Goal: Task Accomplishment & Management: Complete application form

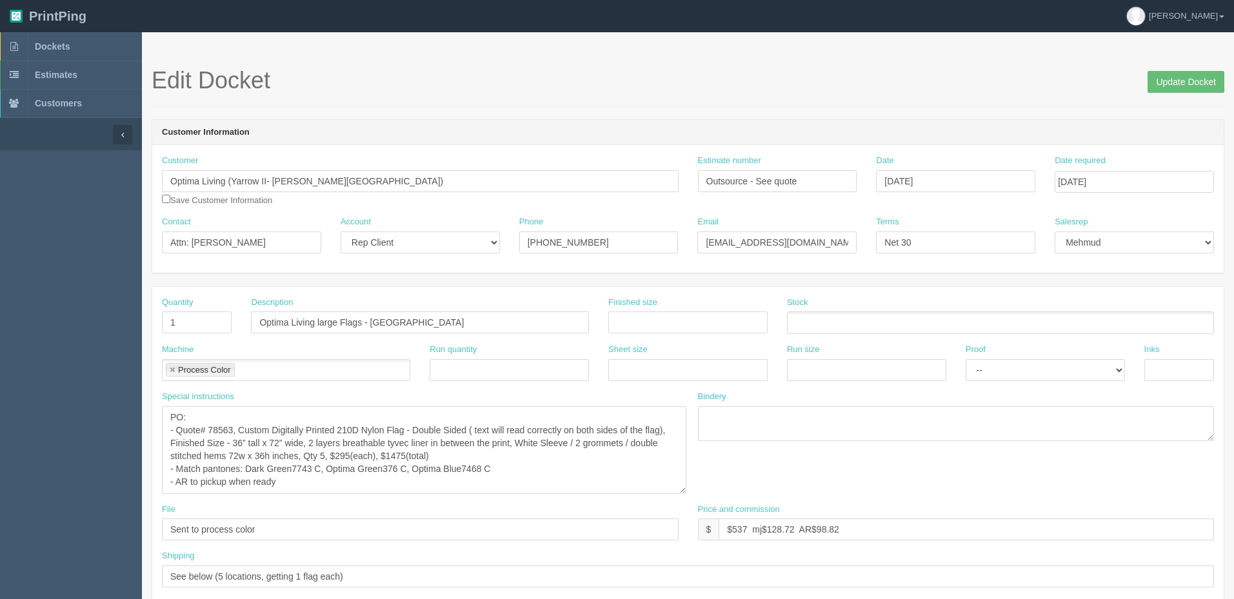
click at [533, 478] on textarea "PO: - Quote# 78563, Custom Digitally Printed 210D Nylon Flag - Double Sided ( t…" at bounding box center [424, 450] width 524 height 88
click at [86, 46] on link "Dockets" at bounding box center [71, 46] width 142 height 28
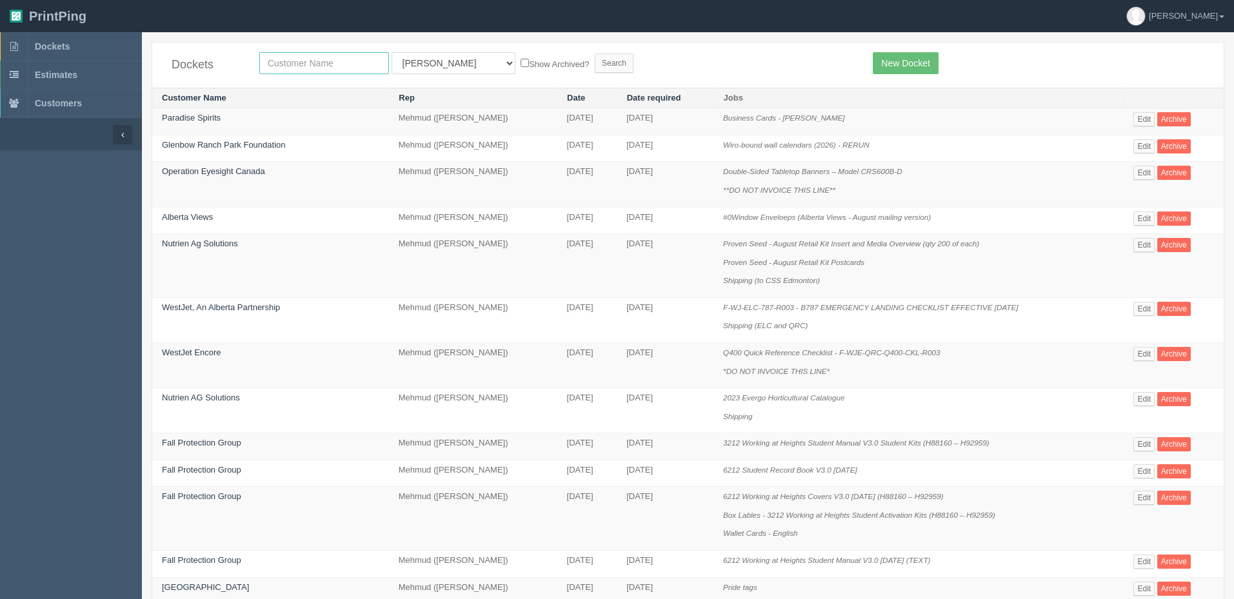
click at [297, 59] on input "text" at bounding box center [324, 63] width 130 height 22
type input "fall"
click at [595, 54] on input "Search" at bounding box center [614, 63] width 39 height 19
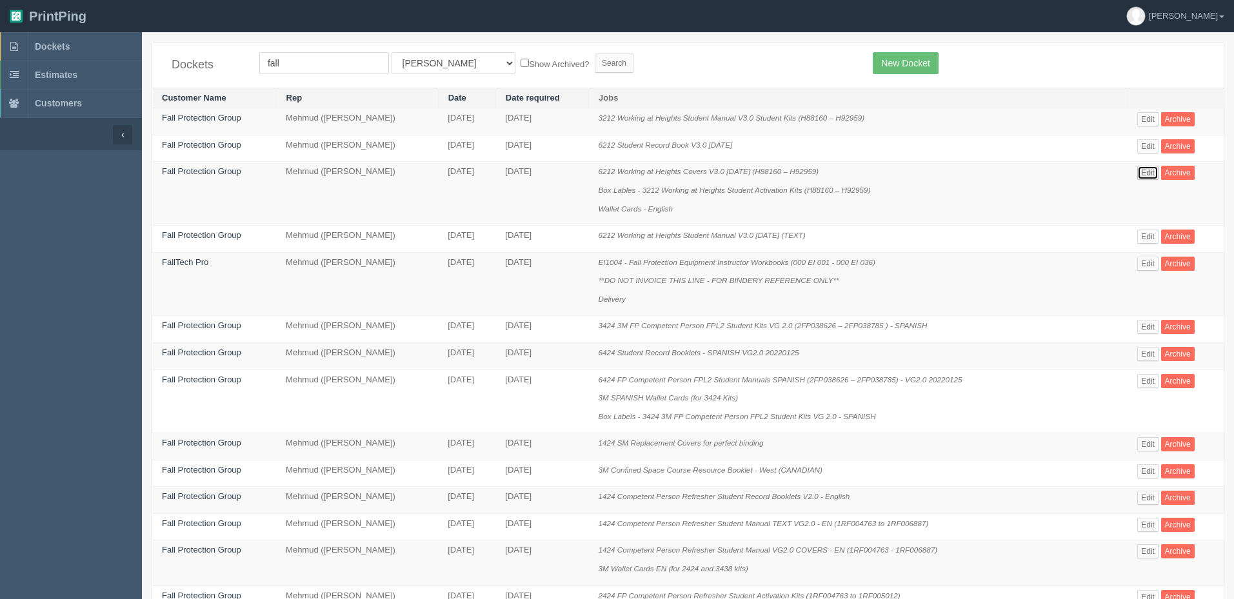
click at [1151, 175] on link "Edit" at bounding box center [1147, 173] width 21 height 14
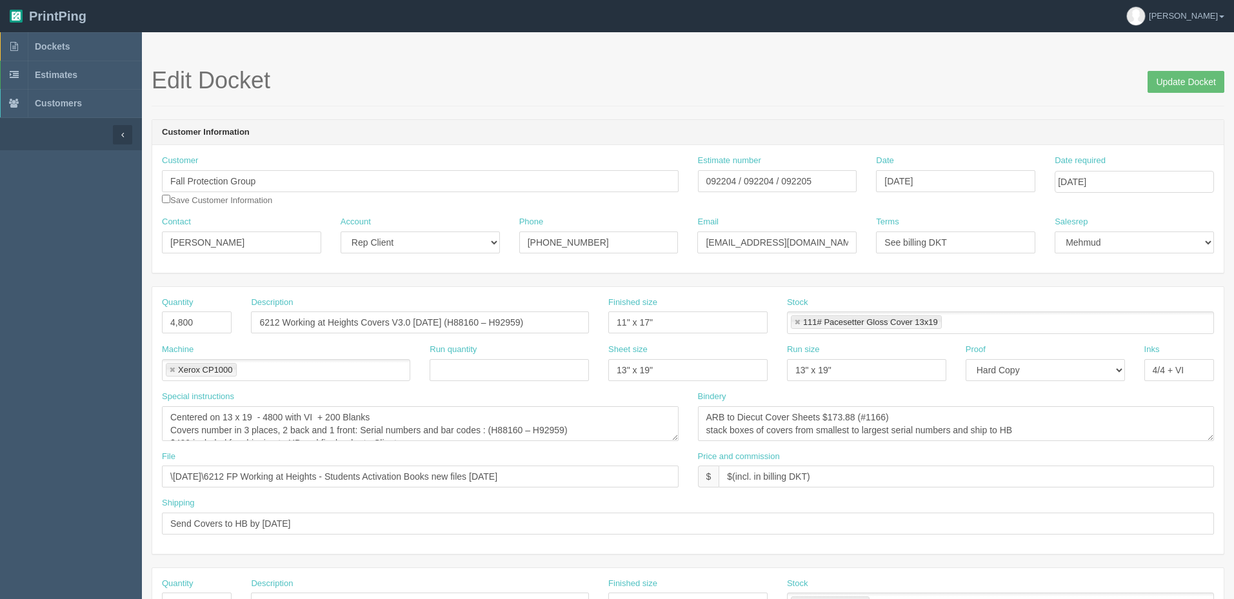
scroll to position [13, 0]
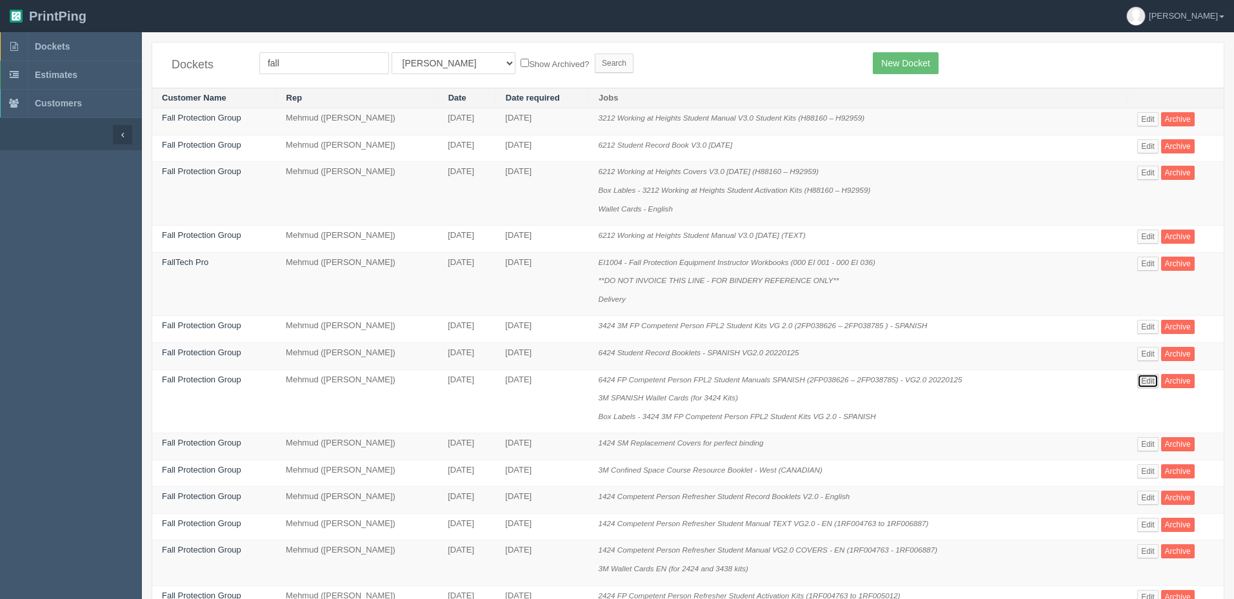
click at [1143, 379] on link "Edit" at bounding box center [1147, 381] width 21 height 14
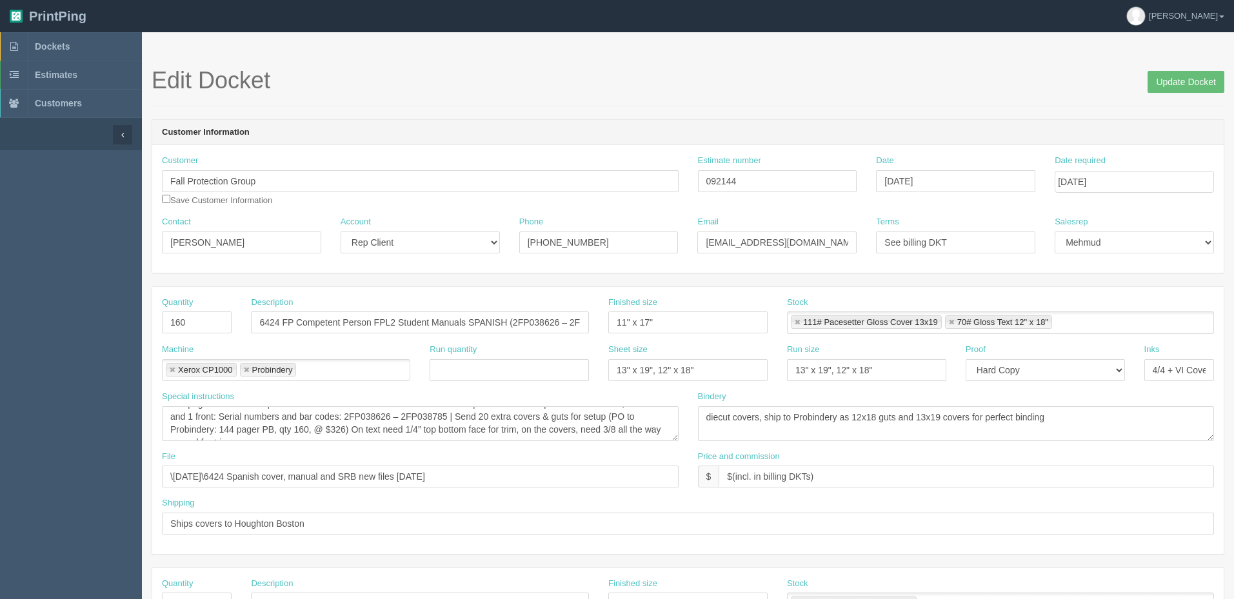
scroll to position [26, 0]
click at [74, 44] on link "Dockets" at bounding box center [71, 46] width 142 height 28
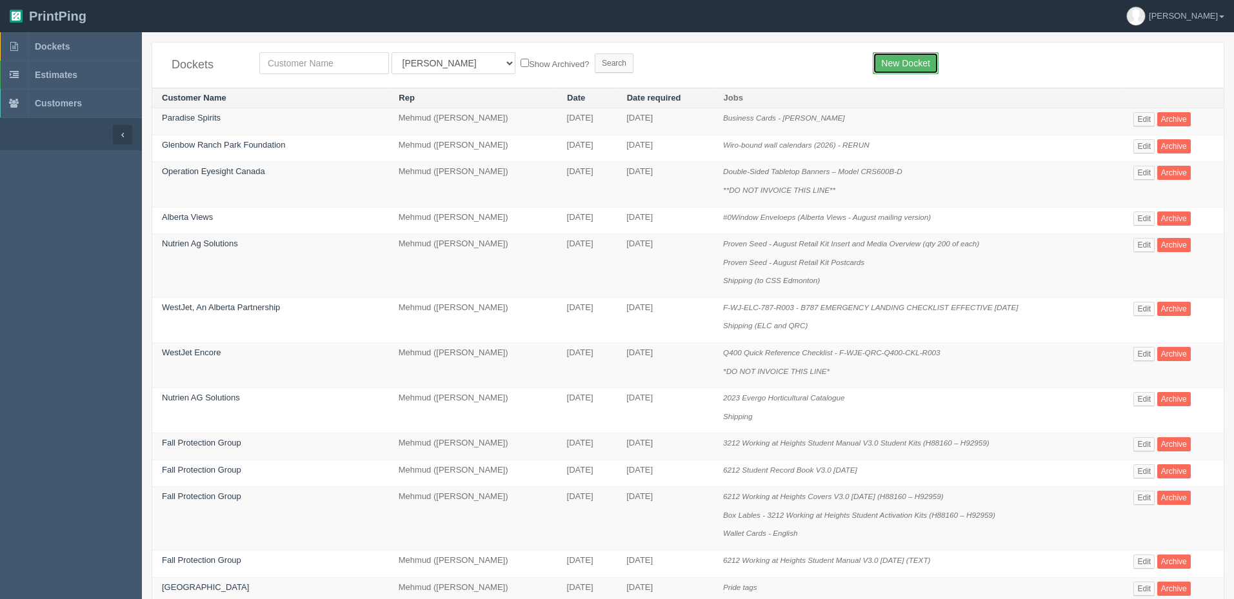
click at [885, 66] on link "New Docket" at bounding box center [904, 63] width 65 height 22
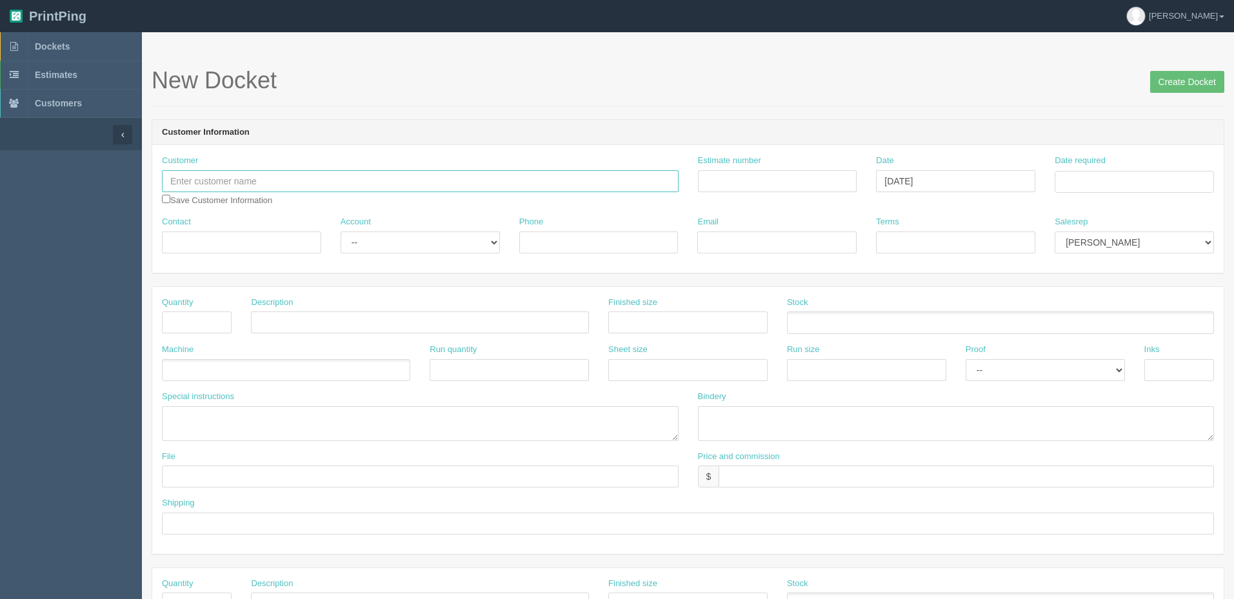
click at [264, 177] on input "text" at bounding box center [420, 181] width 517 height 22
click at [253, 179] on input "Papa Johns" at bounding box center [420, 181] width 517 height 22
type input "Papa Johns - Cougar Ridge"
click at [773, 180] on input "Estimate number" at bounding box center [777, 181] width 159 height 22
paste input "092181"
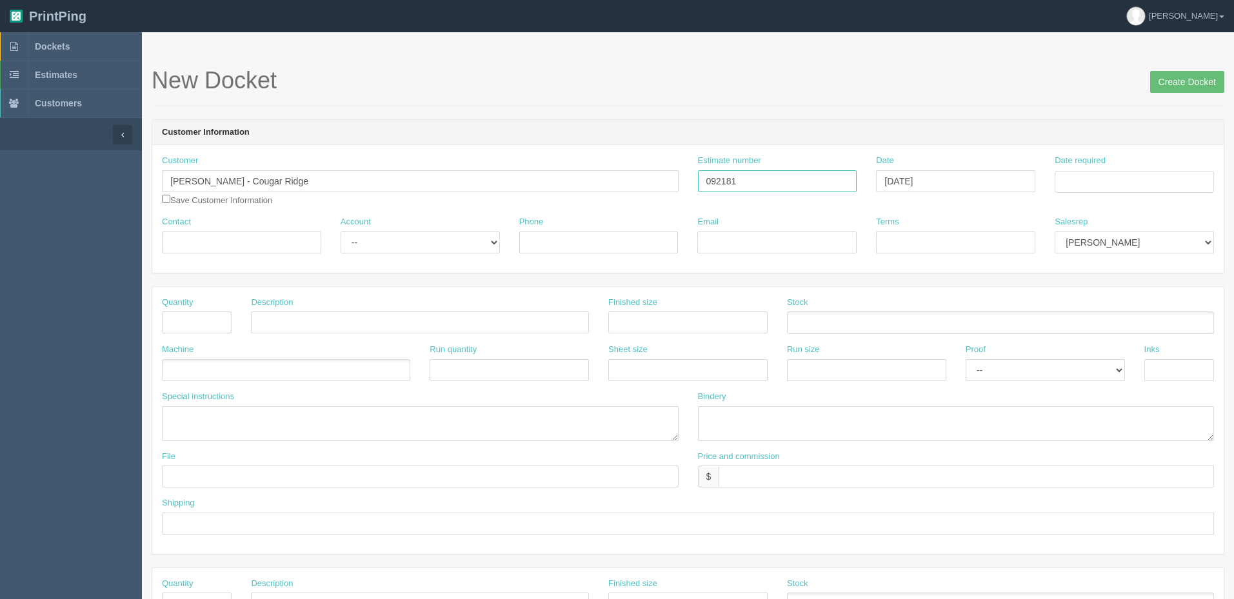
type input "092181"
click at [1070, 179] on input "Date required" at bounding box center [1133, 182] width 159 height 22
click at [1106, 344] on td "2" at bounding box center [1102, 342] width 16 height 19
click at [1118, 250] on td "3" at bounding box center [1118, 250] width 19 height 19
type input "[DATE]"
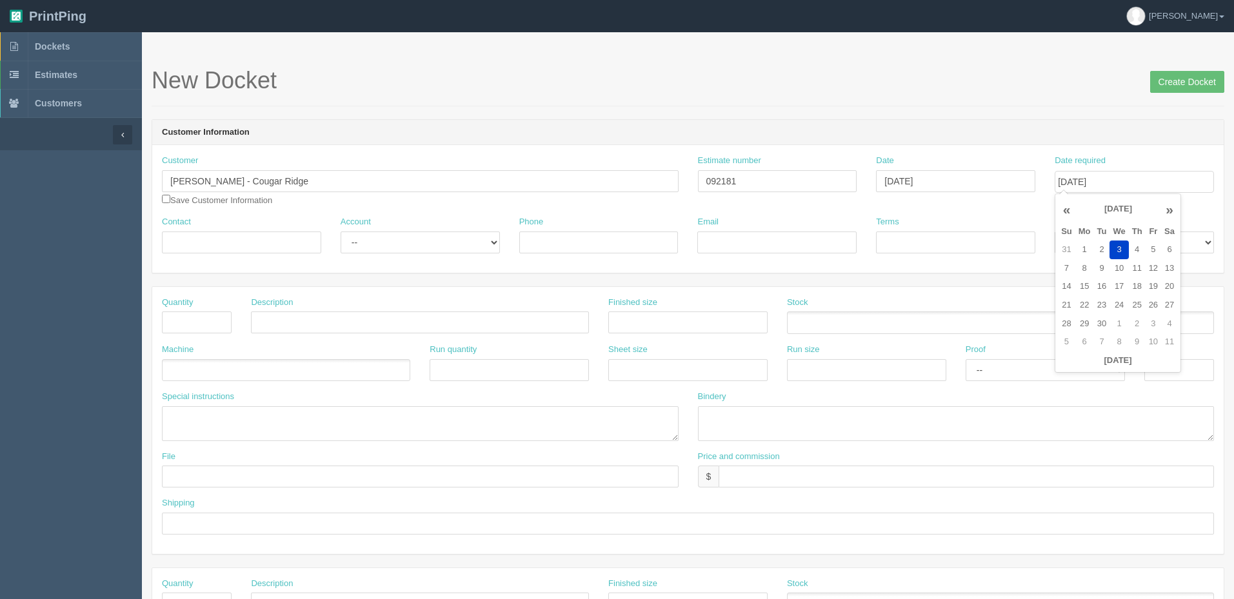
click at [1020, 112] on form "New Docket Create Docket Customer Information Customer Papa Johns - Cougar Ridg…" at bounding box center [688, 610] width 1072 height 1084
click at [1090, 241] on select "Mark Mikayla Aly Arif Stacy Rebecca Matthew Viki Phil Greg Jim Sam Brandon Zach…" at bounding box center [1133, 243] width 159 height 22
select select "8"
click at [1054, 232] on select "Mark Mikayla Aly Arif Stacy Rebecca Matthew Viki Phil Greg Jim Sam Brandon Zach…" at bounding box center [1133, 243] width 159 height 22
click at [202, 241] on input "Contact" at bounding box center [241, 243] width 159 height 22
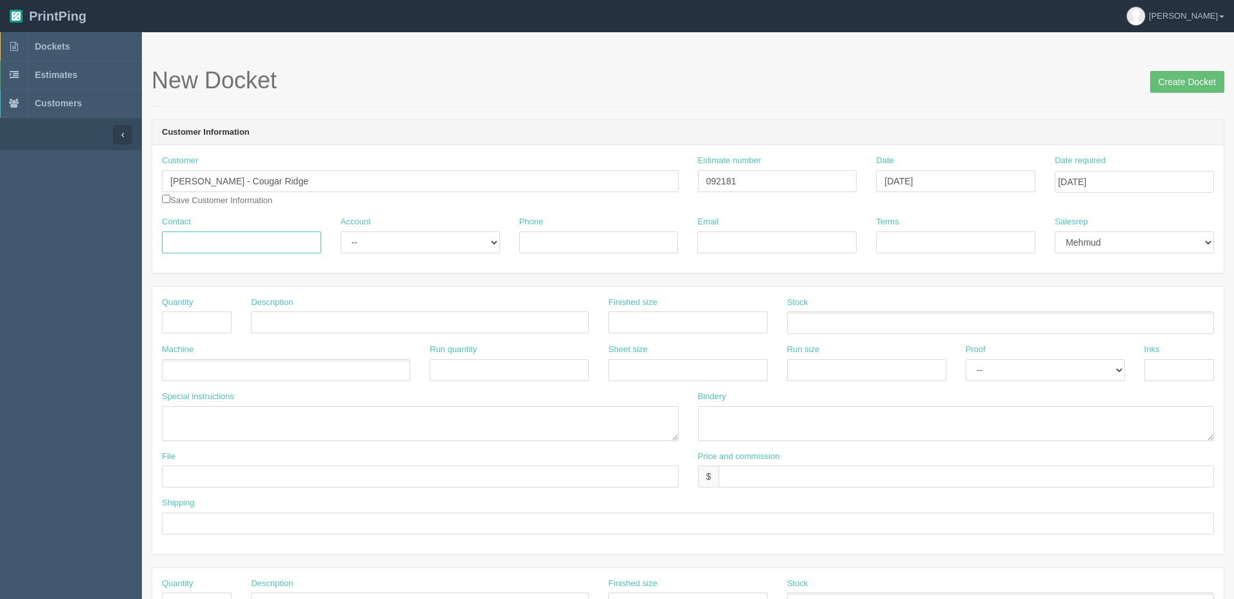
paste input "Dipok Shen <shendipok@yahoo.ca>"
drag, startPoint x: 263, startPoint y: 244, endPoint x: 586, endPoint y: 248, distance: 323.1
click at [586, 248] on div "Contact Dipok Shen <shendipok@yahoo.ca> Account -- Existing Client Allrush Clie…" at bounding box center [687, 239] width 1071 height 47
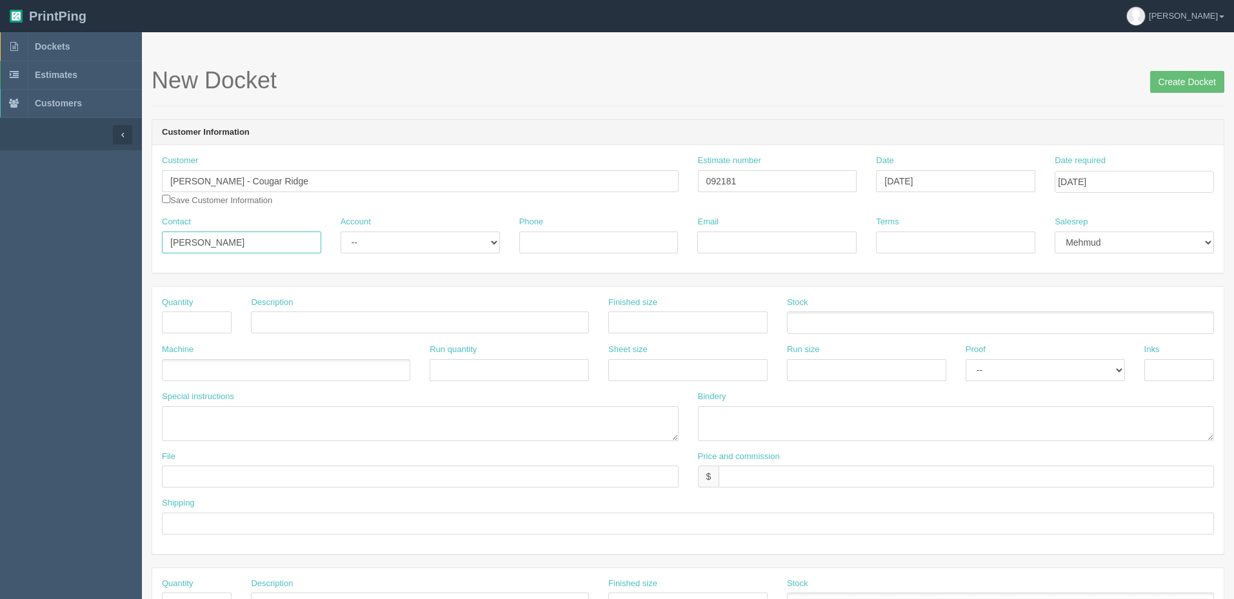
type input "Dipok Shen"
click at [760, 242] on input "Email" at bounding box center [776, 243] width 159 height 22
paste input "<shendipok@yahoo.ca>"
type input "shendipok@yahoo.ca"
type input "COD"
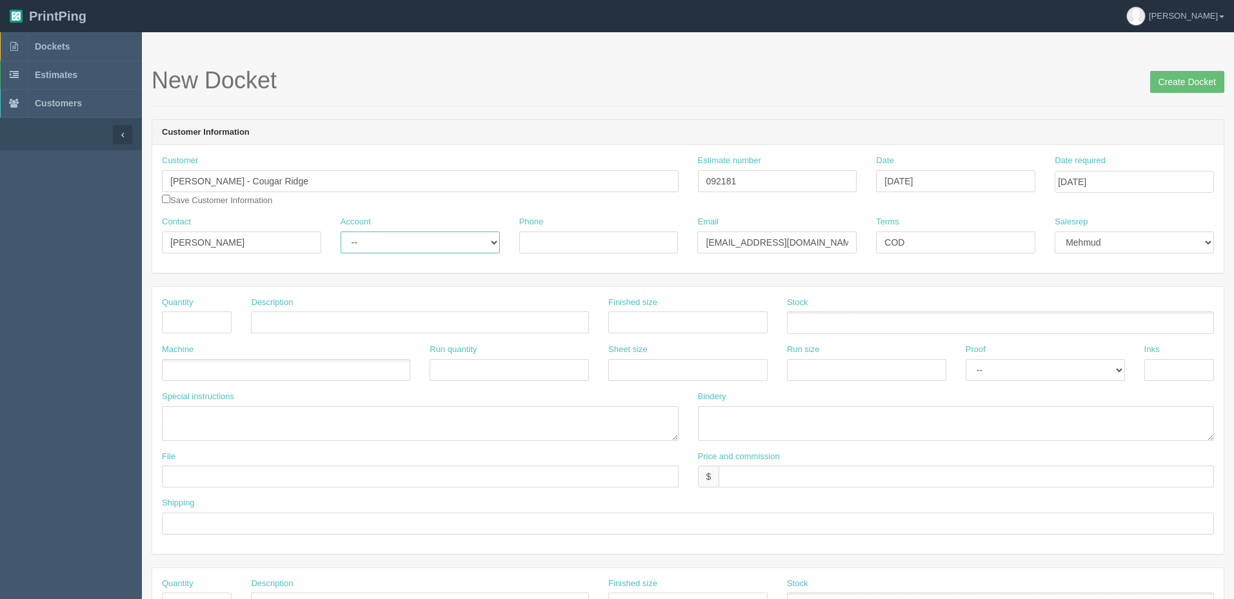
click at [421, 240] on select "-- Existing Client Allrush Client Rep Client" at bounding box center [419, 243] width 159 height 22
select select "Allrush Client"
click at [340, 232] on select "-- Existing Client Allrush Client Rep Client" at bounding box center [419, 243] width 159 height 22
click at [198, 319] on input "text" at bounding box center [197, 322] width 70 height 22
type input "8"
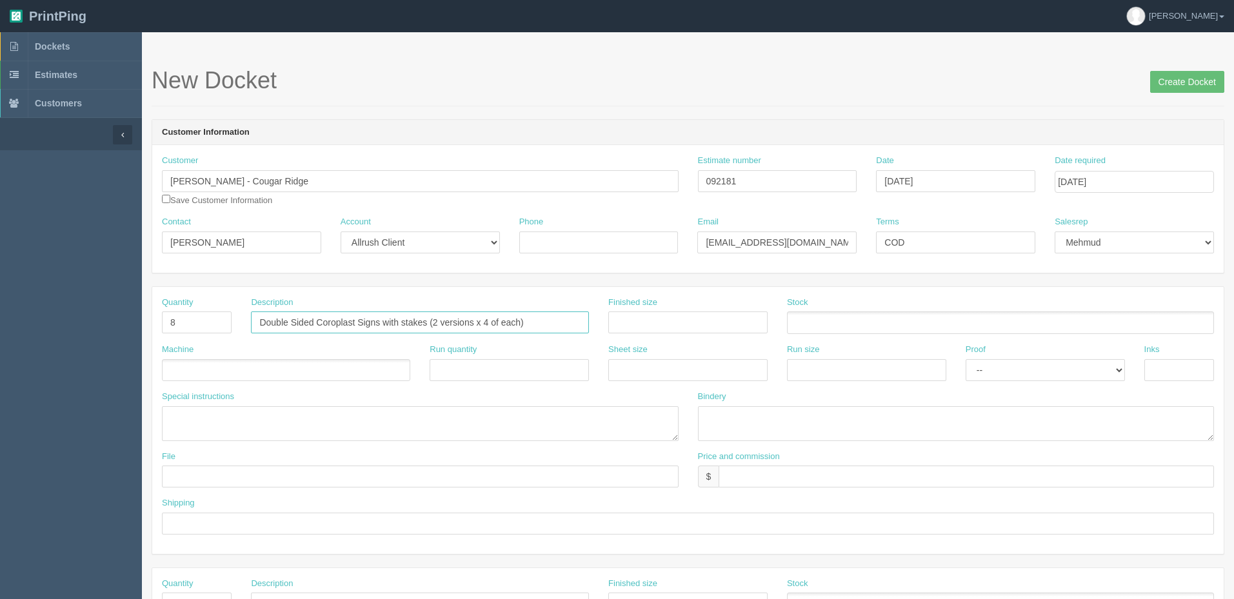
type input "Double Sided Coroplast Signs with stakes (2 versions x 4 of each)"
drag, startPoint x: 708, startPoint y: 177, endPoint x: 517, endPoint y: 192, distance: 191.5
click at [529, 189] on div "Customer Papa Johns - Cougar Ridge Papa Johns - Cougar Ridge Papa Johns - Couga…" at bounding box center [687, 185] width 1071 height 61
click at [642, 317] on input "text" at bounding box center [687, 322] width 159 height 22
type input "24" x 16""
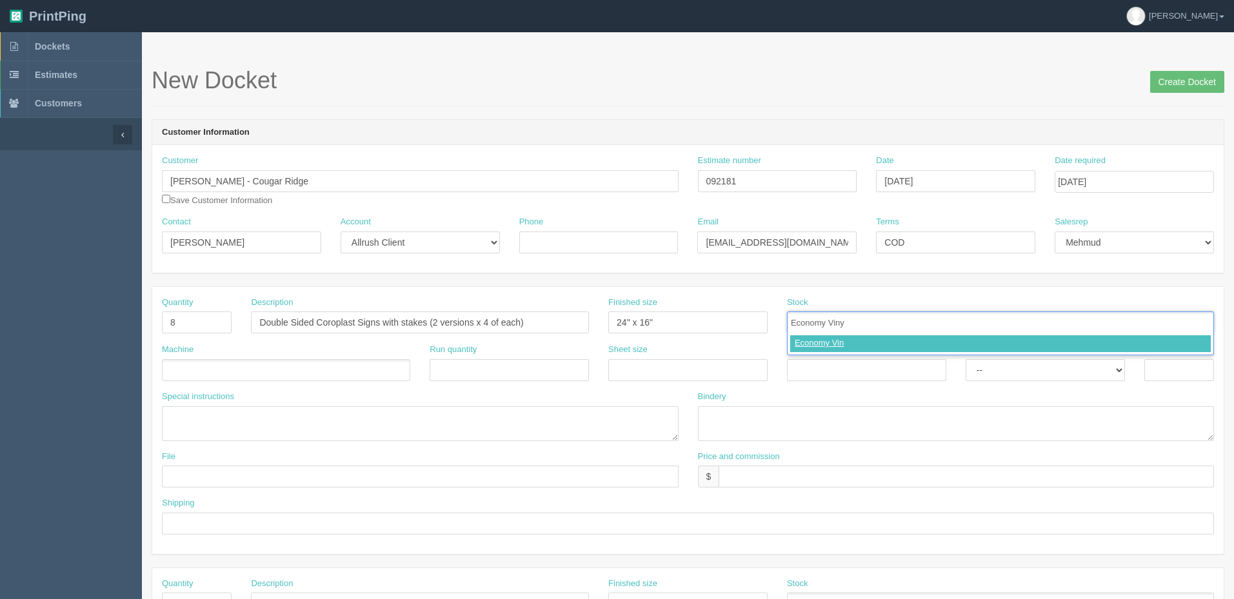
type input "Economy Vinyl"
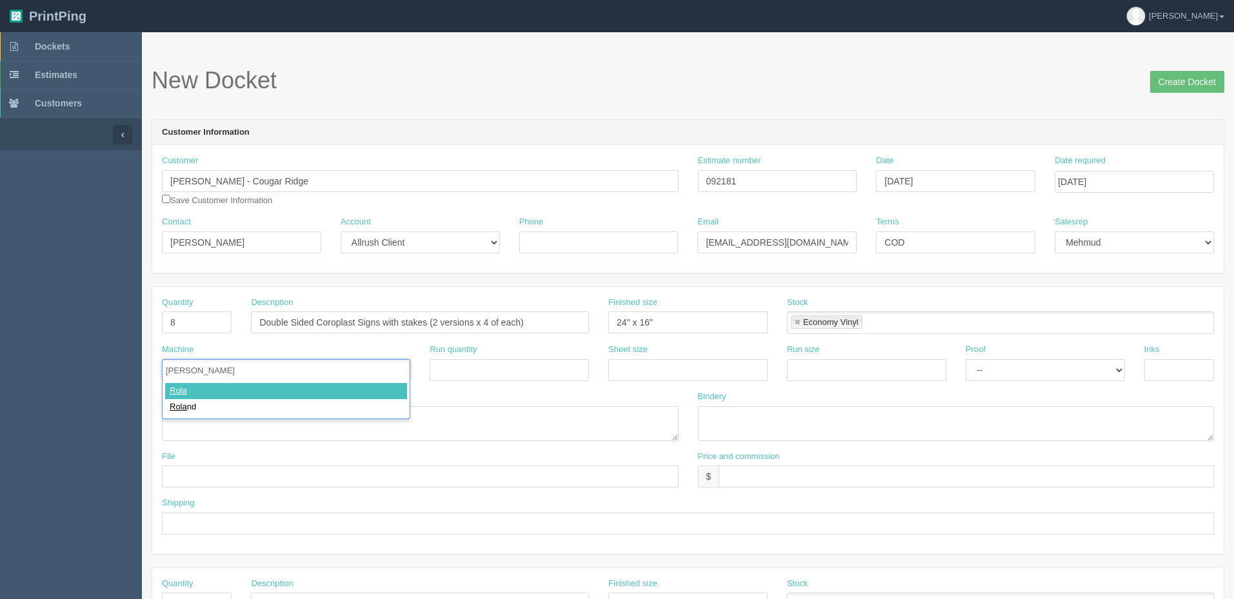
type input "Roland"
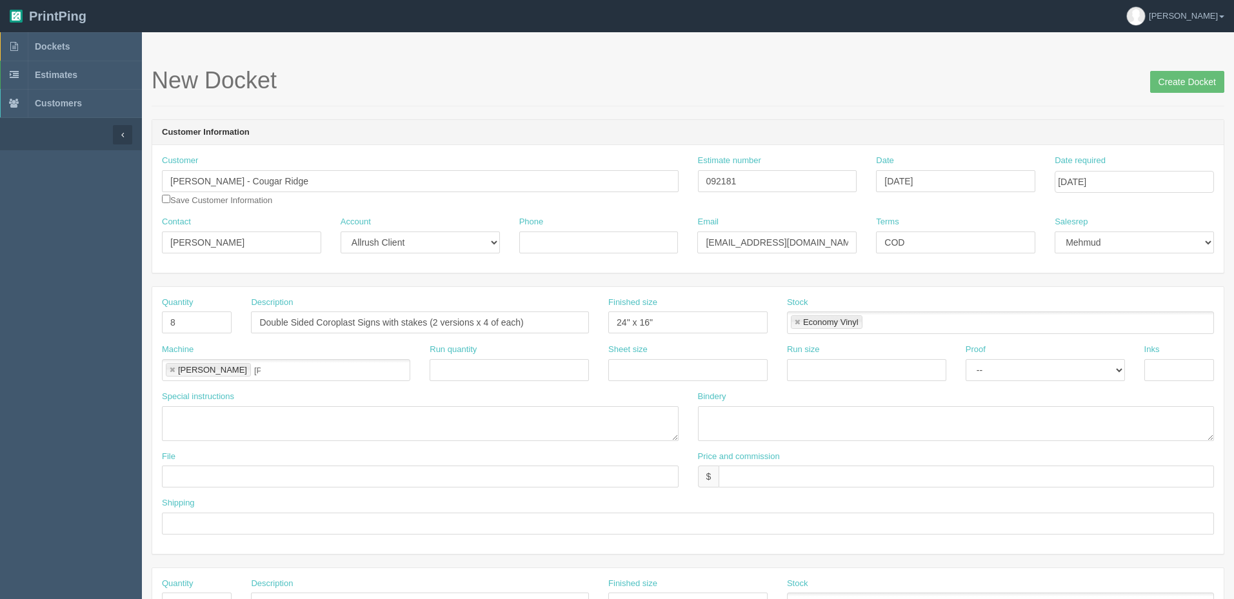
type input "Roland"
select select "Hard Copy"
click at [965, 359] on select "-- Email Hard Copy" at bounding box center [1044, 370] width 159 height 22
type input "4/0 + 4/0"
type textarea "double sided (2 versions, print 4 of each (back sides to get same artwork)"
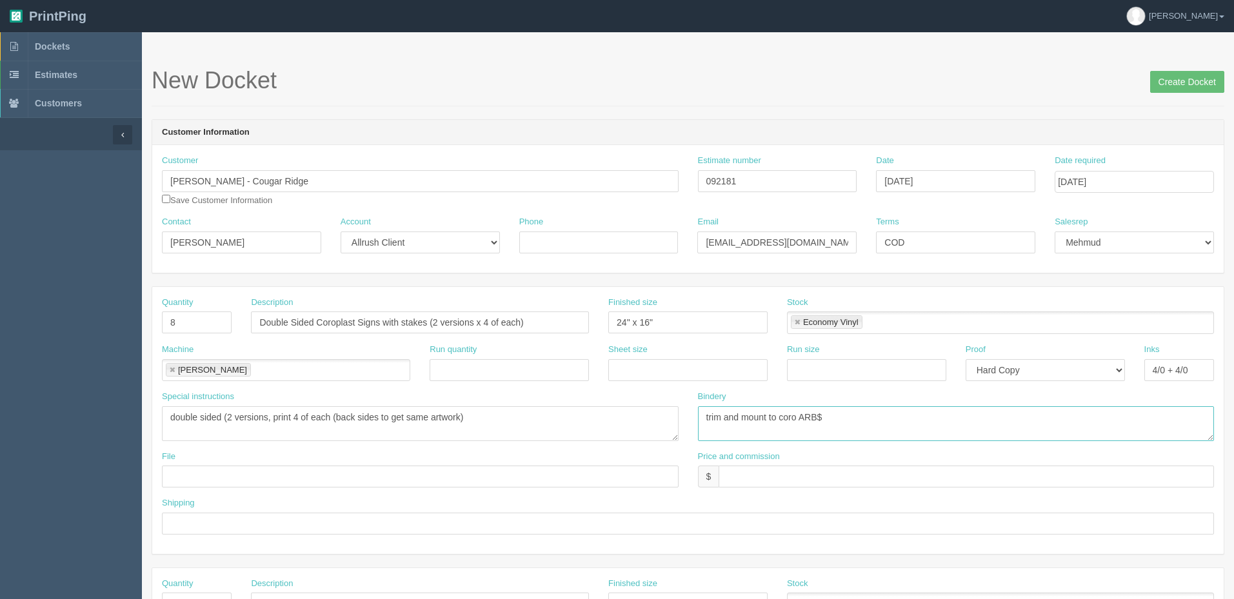
click at [840, 414] on textarea "trim and mount to coro ARB$" at bounding box center [956, 423] width 517 height 35
click at [864, 413] on textarea "trim and mount to coro ARB$41.22" at bounding box center [956, 423] width 517 height 35
type textarea "trim and mount to coro ARB$41.22, pack separately per location with respective …"
click at [551, 417] on textarea "double sided (2 versions, print 4 of each (back sides to get same artwork)" at bounding box center [420, 423] width 517 height 35
drag, startPoint x: 336, startPoint y: 415, endPoint x: 450, endPoint y: 488, distance: 135.4
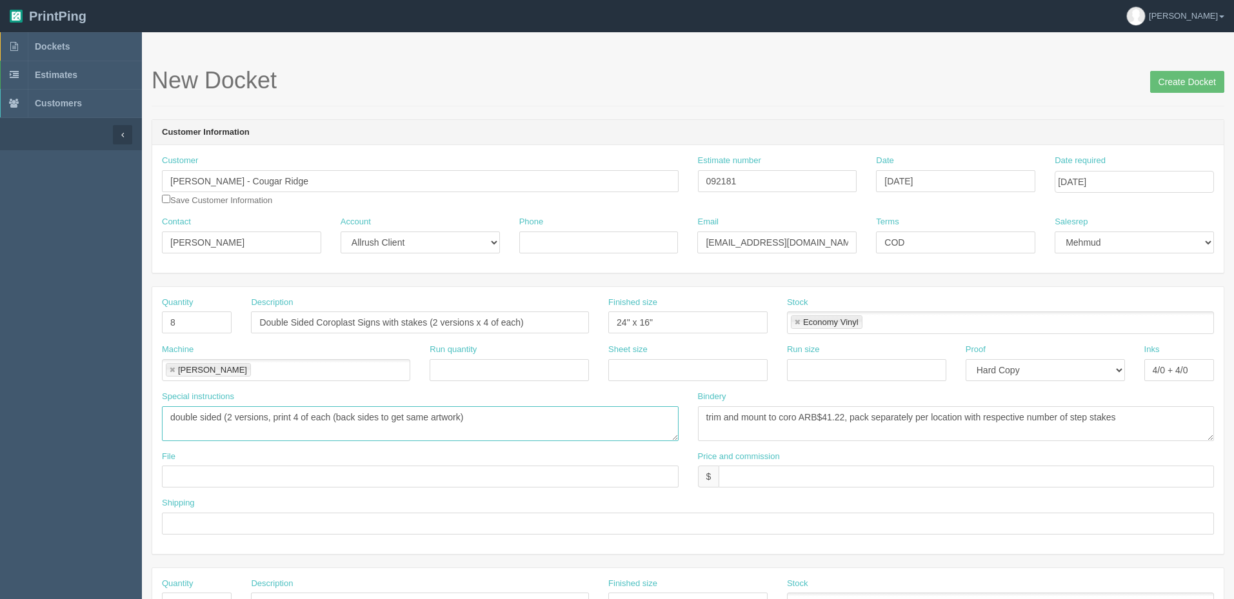
click at [338, 415] on textarea "double sided (2 versions, print 4 of each (back sides to get same artwork)" at bounding box center [420, 423] width 517 height 35
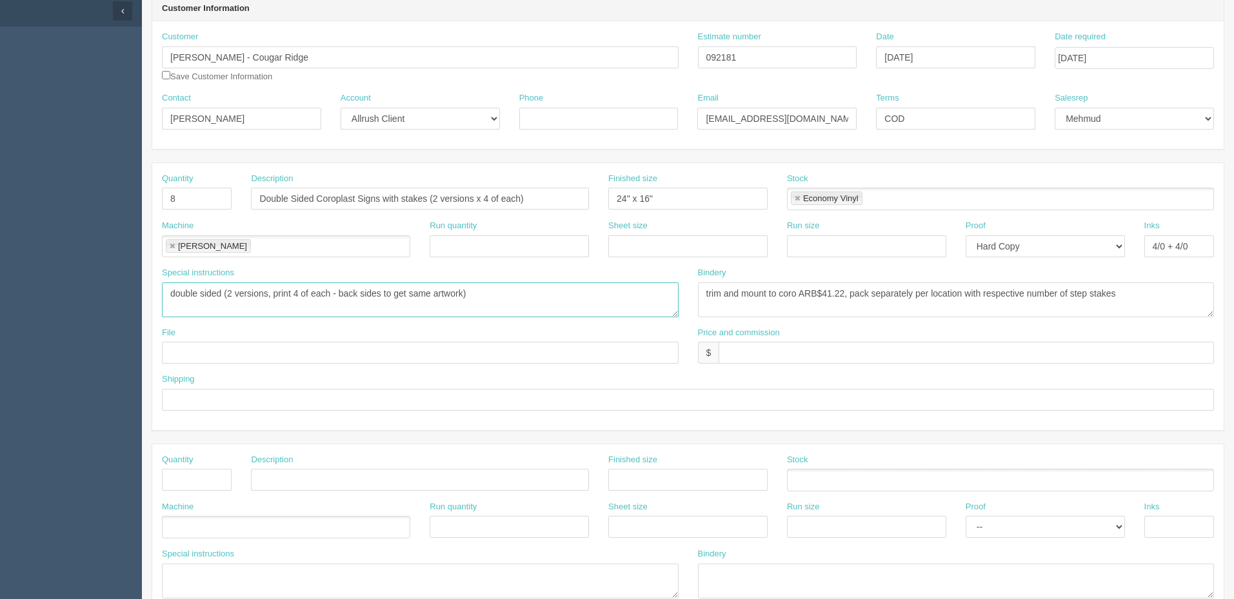
scroll to position [129, 0]
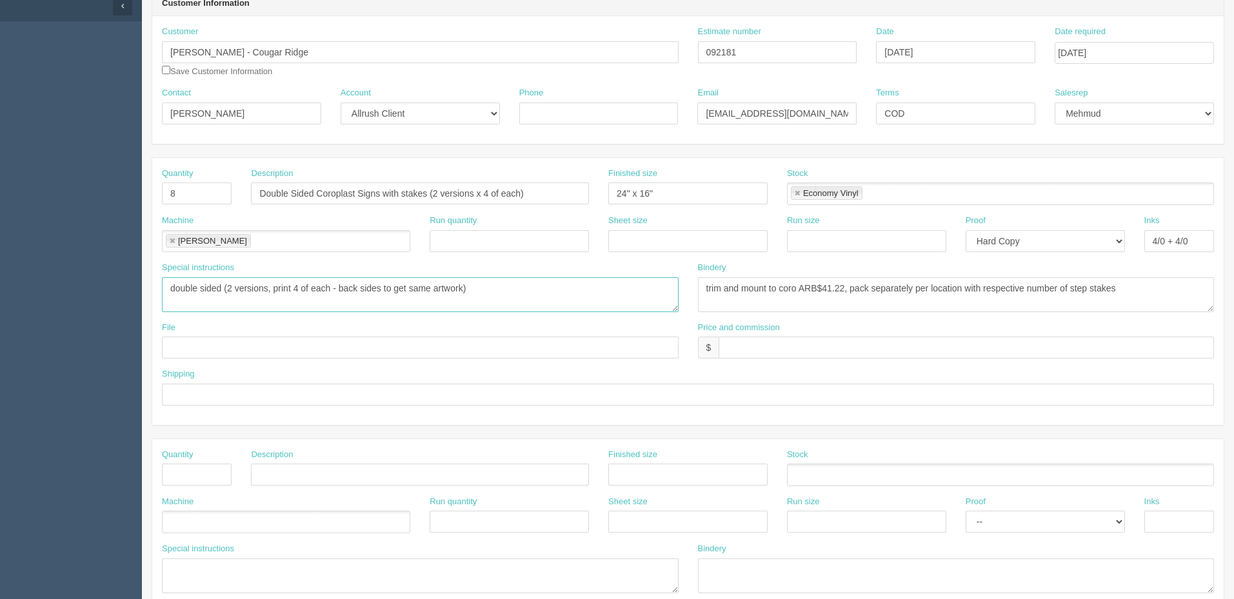
type textarea "double sided (2 versions, print 4 of each - back sides to get same artwork)"
click at [878, 286] on textarea "trim and mount to coro ARB$41.22, pack separately per location with respective …" at bounding box center [956, 294] width 517 height 35
click at [1154, 288] on textarea "trim and mount to coro ARB$41.22, pack separately per location with respective …" at bounding box center [956, 294] width 517 height 35
click at [762, 345] on input "text" at bounding box center [965, 348] width 495 height 22
click at [772, 346] on input "$" at bounding box center [965, 348] width 495 height 22
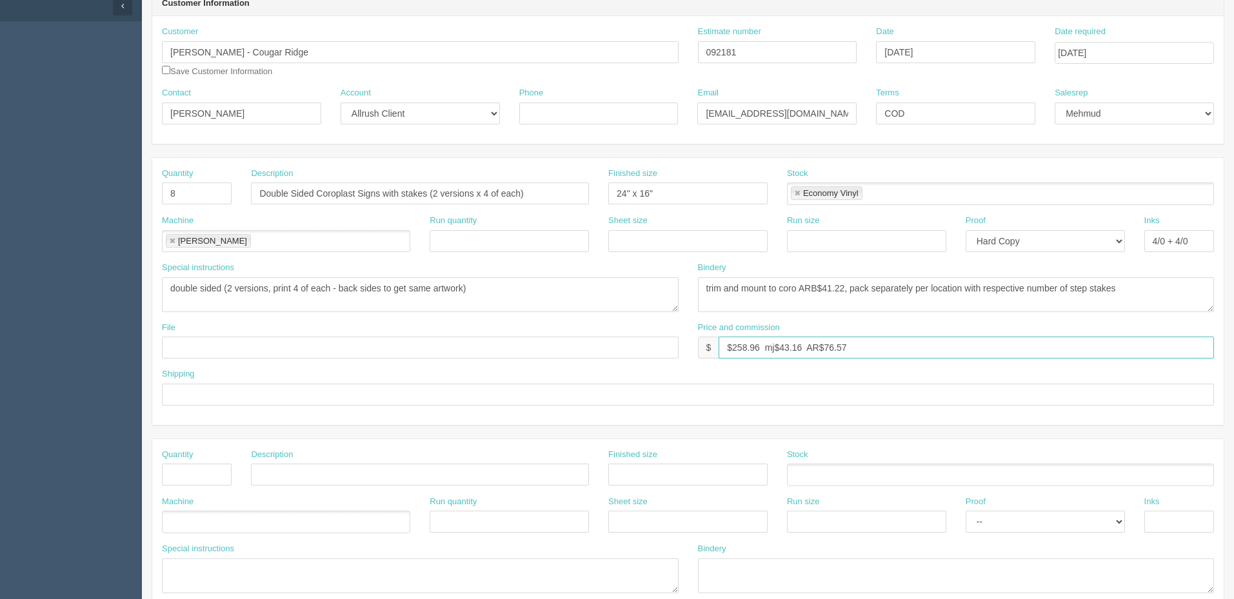
type input "$258.96 mj$43.16 AR$76.57"
click at [348, 394] on input "Call for pickup when ready" at bounding box center [688, 395] width 1052 height 22
type input "Call for pickup when ready"
click at [302, 344] on input "text" at bounding box center [420, 348] width 517 height 22
drag, startPoint x: 119, startPoint y: 58, endPoint x: -193, endPoint y: 59, distance: 312.1
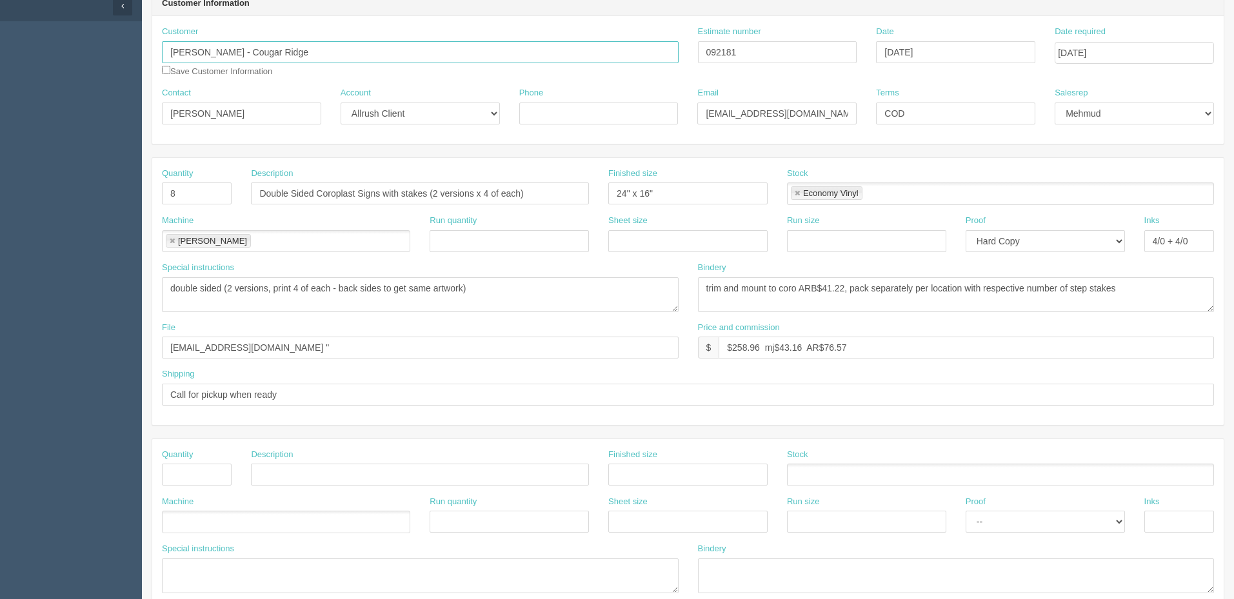
click at [0, 59] on html "PrintPing Zack Edit account ( zack@allrush.ca ) Logout Dockets Estimates" at bounding box center [617, 456] width 1234 height 1171
drag, startPoint x: 267, startPoint y: 343, endPoint x: 450, endPoint y: 379, distance: 186.7
click at [268, 343] on input "files@allrush.ca "" at bounding box center [420, 348] width 517 height 22
paste input "[PERSON_NAME] - Cougar Ridge"
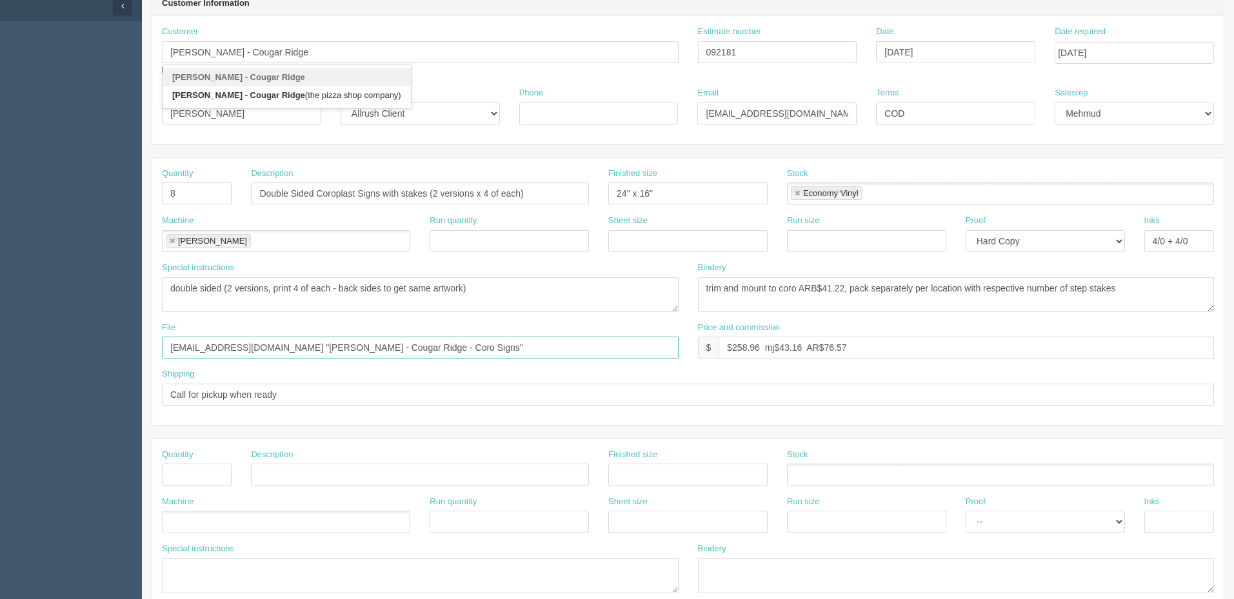
type input "files@allrush.ca "Papa Johns - Cougar Ridge - Coro Signs""
drag, startPoint x: 478, startPoint y: 193, endPoint x: 551, endPoint y: 270, distance: 106.3
click at [478, 193] on input "Double Sided Coroplast Signs with stakes (2 versions x 4 of each)" at bounding box center [420, 193] width 338 height 22
type input "Double Sided Coroplast Signs with stakes (Richmond x 4, Cougar Ridge x 4)"
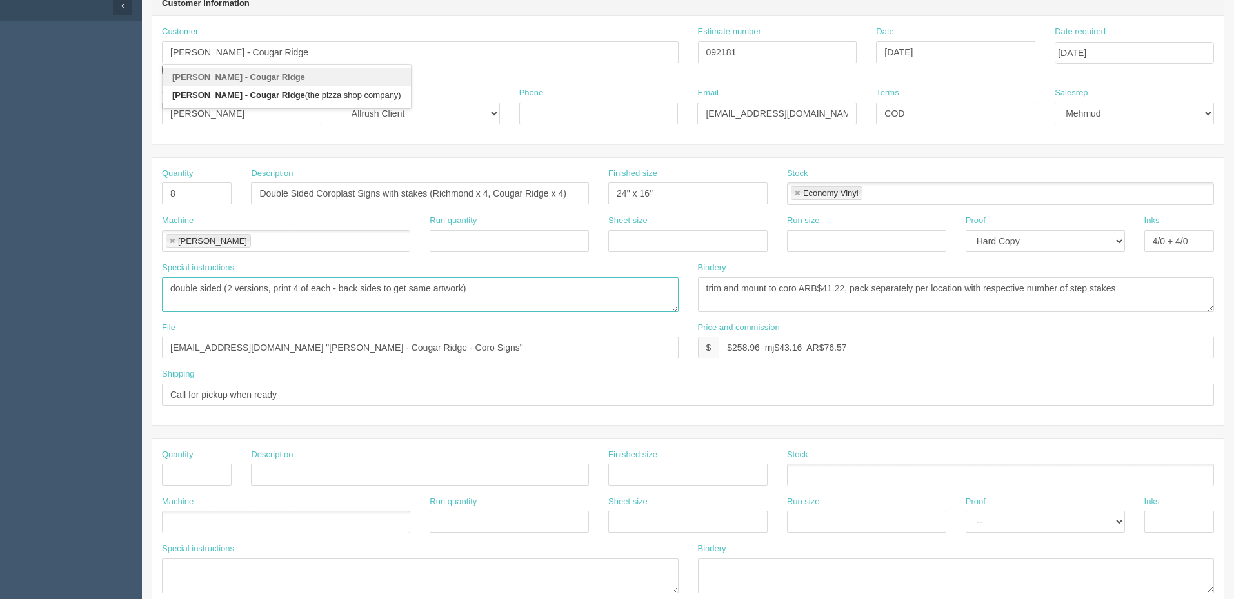
click at [287, 304] on textarea "double sided (2 versions, print 4 of each - back sides to get same artwork)" at bounding box center [420, 294] width 517 height 35
click at [503, 284] on textarea "double sided (2 versions, print 4 of each - back sides to get same artwork)" at bounding box center [420, 294] width 517 height 35
click at [513, 294] on textarea "double sided (2 versions, print 4 of each - back sides to get same artwork)" at bounding box center [420, 294] width 517 height 35
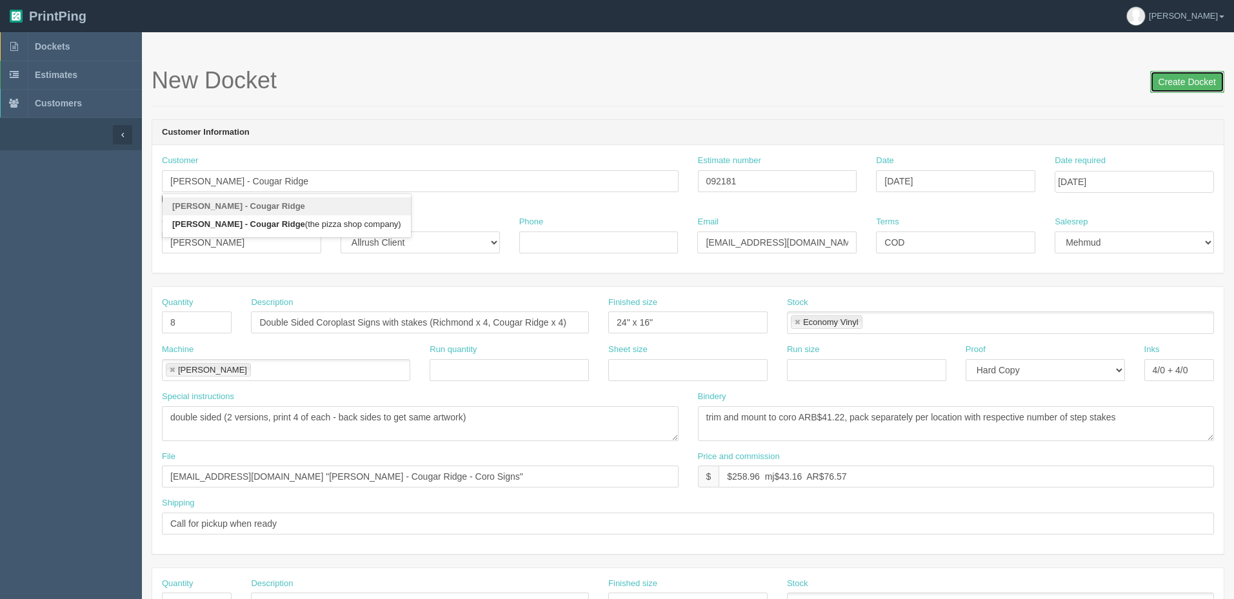
click at [1182, 86] on input "Create Docket" at bounding box center [1187, 82] width 74 height 22
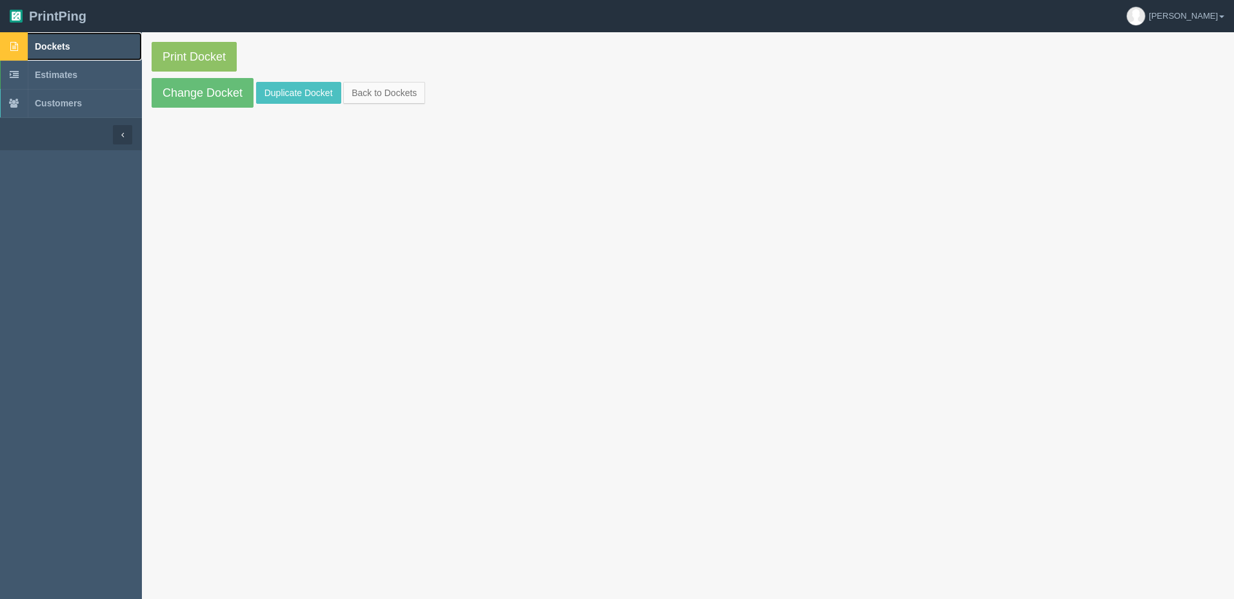
click at [77, 51] on link "Dockets" at bounding box center [71, 46] width 142 height 28
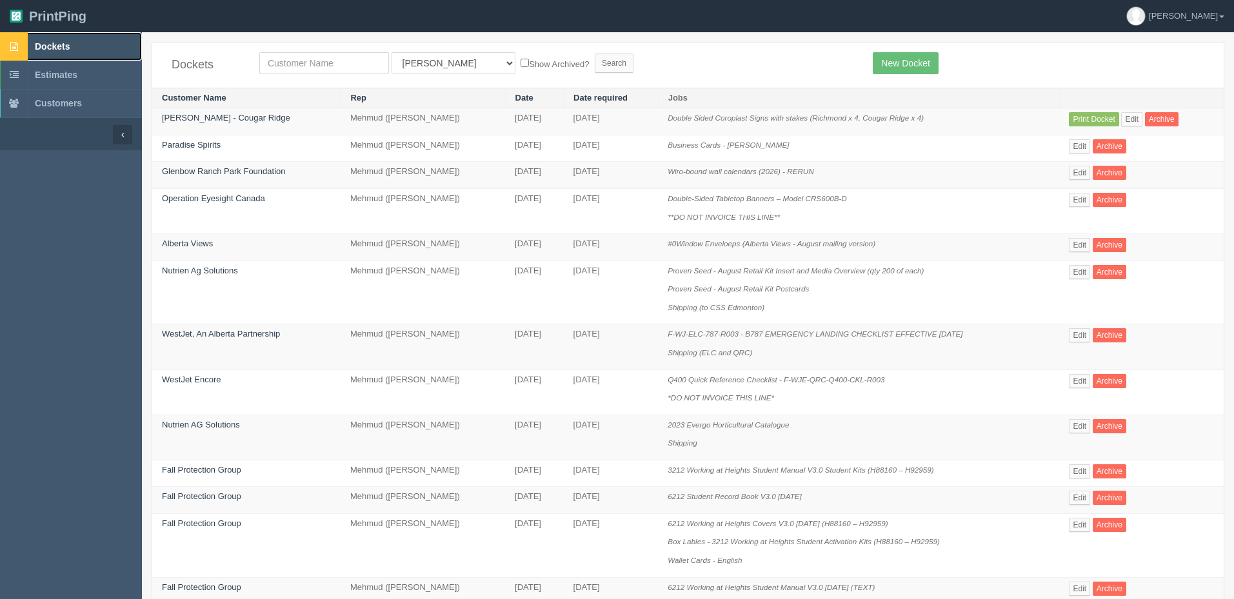
click at [75, 39] on link "Dockets" at bounding box center [71, 46] width 142 height 28
click at [332, 66] on input "text" at bounding box center [324, 63] width 130 height 22
click at [331, 66] on input "text" at bounding box center [324, 63] width 130 height 22
type input "olympia"
click at [595, 54] on input "Search" at bounding box center [614, 63] width 39 height 19
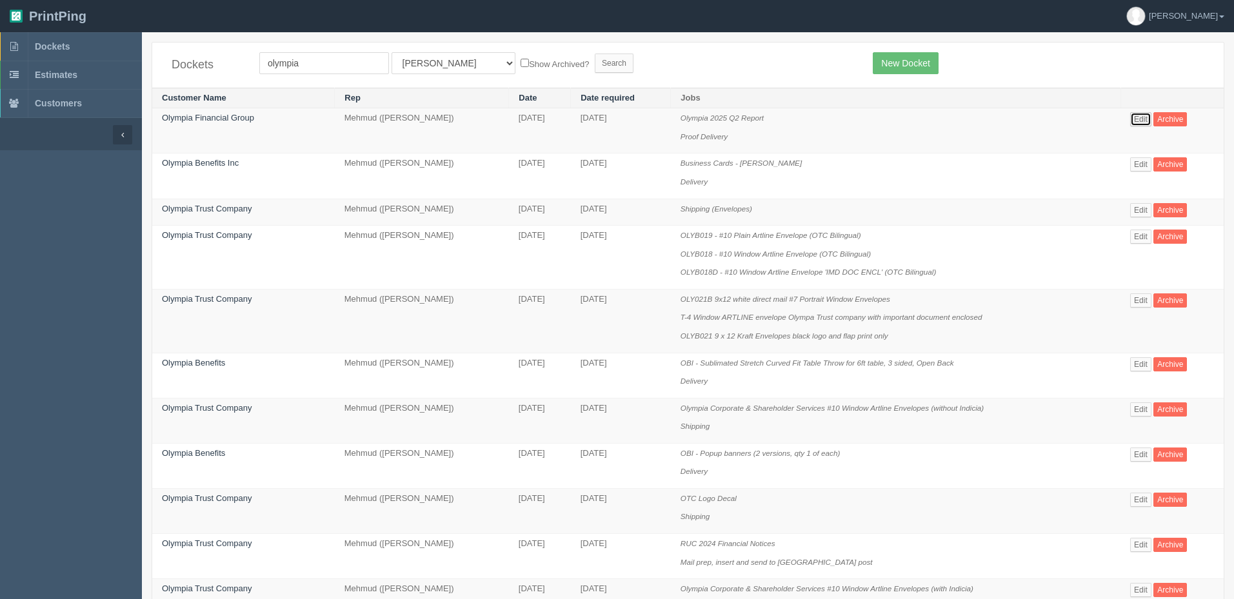
click at [1134, 119] on link "Edit" at bounding box center [1140, 119] width 21 height 14
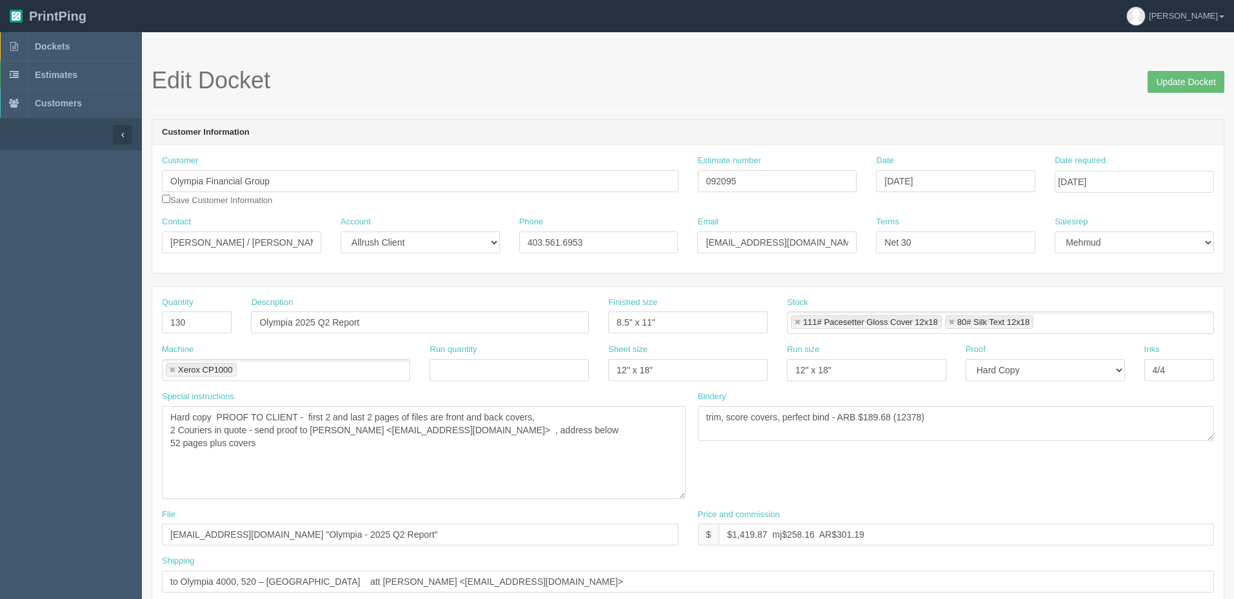
drag, startPoint x: 676, startPoint y: 437, endPoint x: 687, endPoint y: 513, distance: 76.9
click at [685, 499] on textarea "Hard copy PROOF TO CLIENT - first 2 and last 2 pages of files are front and bac…" at bounding box center [424, 452] width 524 height 93
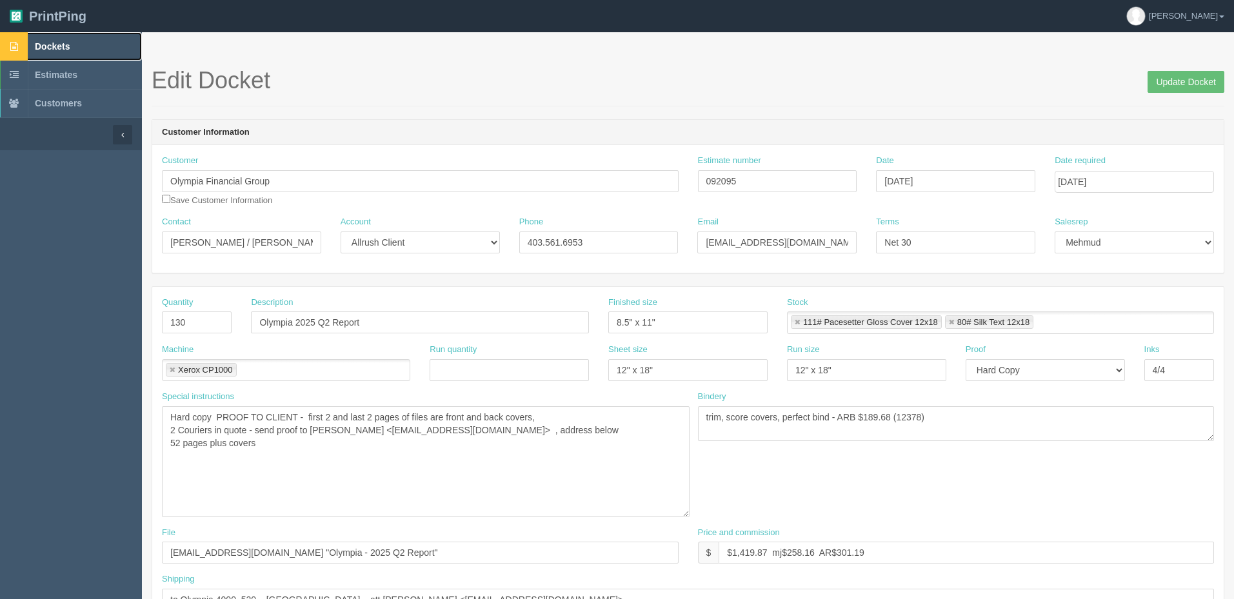
click at [60, 40] on link "Dockets" at bounding box center [71, 46] width 142 height 28
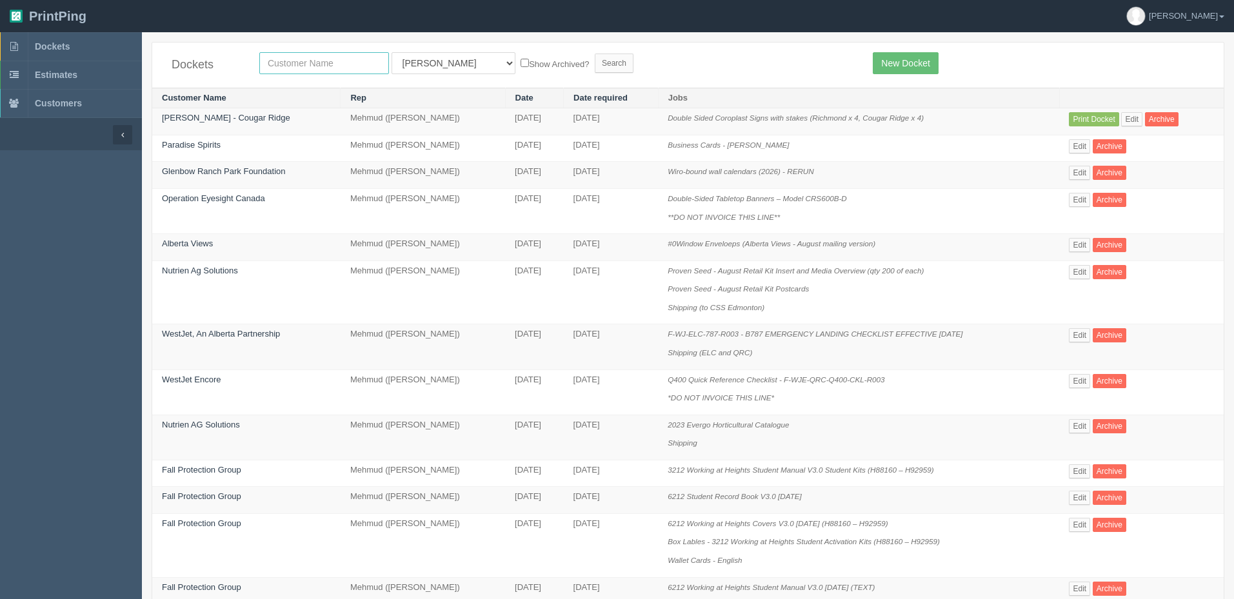
click at [361, 61] on input "text" at bounding box center [324, 63] width 130 height 22
type input "badminton"
click at [595, 54] on input "Search" at bounding box center [614, 63] width 39 height 19
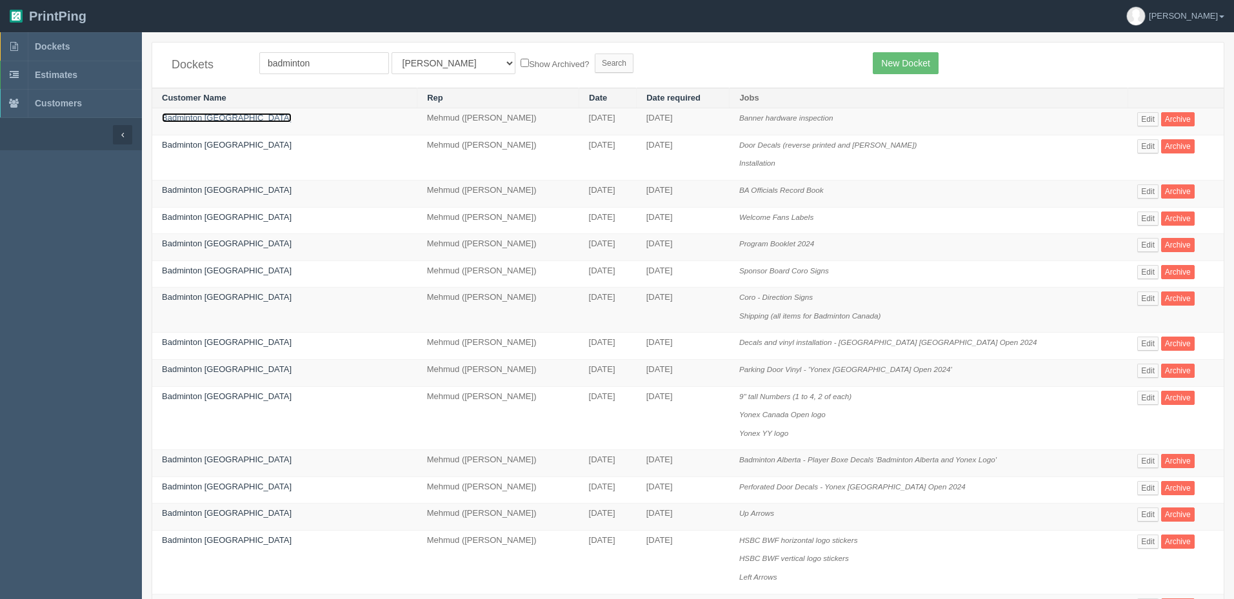
click at [206, 119] on link "Badminton [GEOGRAPHIC_DATA]" at bounding box center [227, 118] width 130 height 10
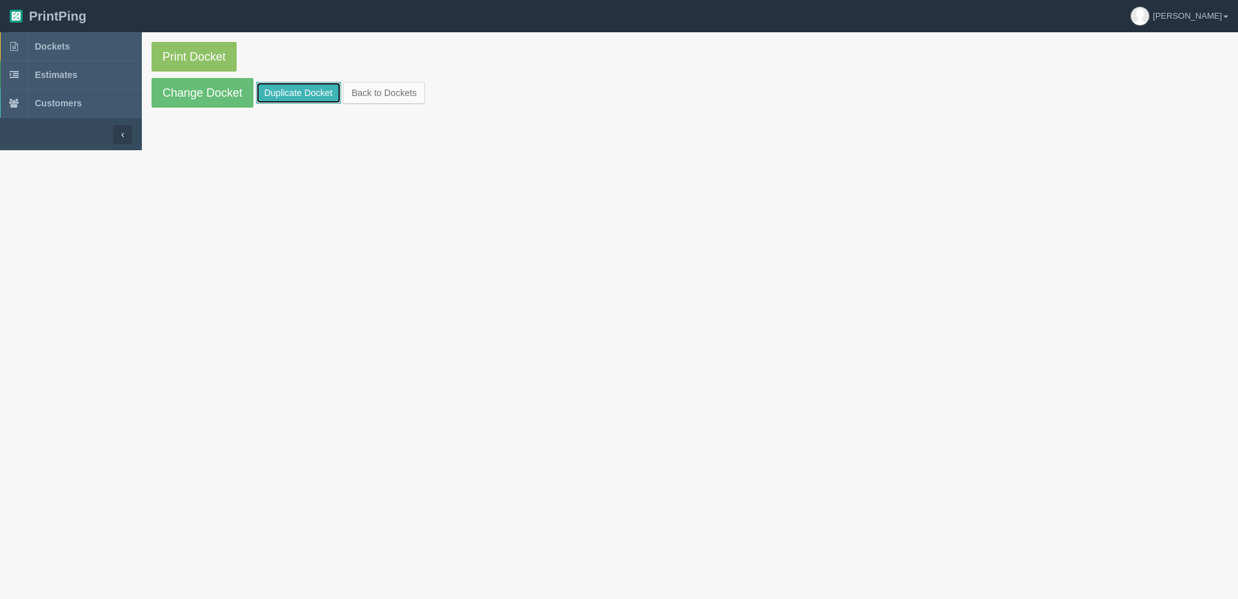
click at [281, 89] on link "Duplicate Docket" at bounding box center [298, 93] width 85 height 22
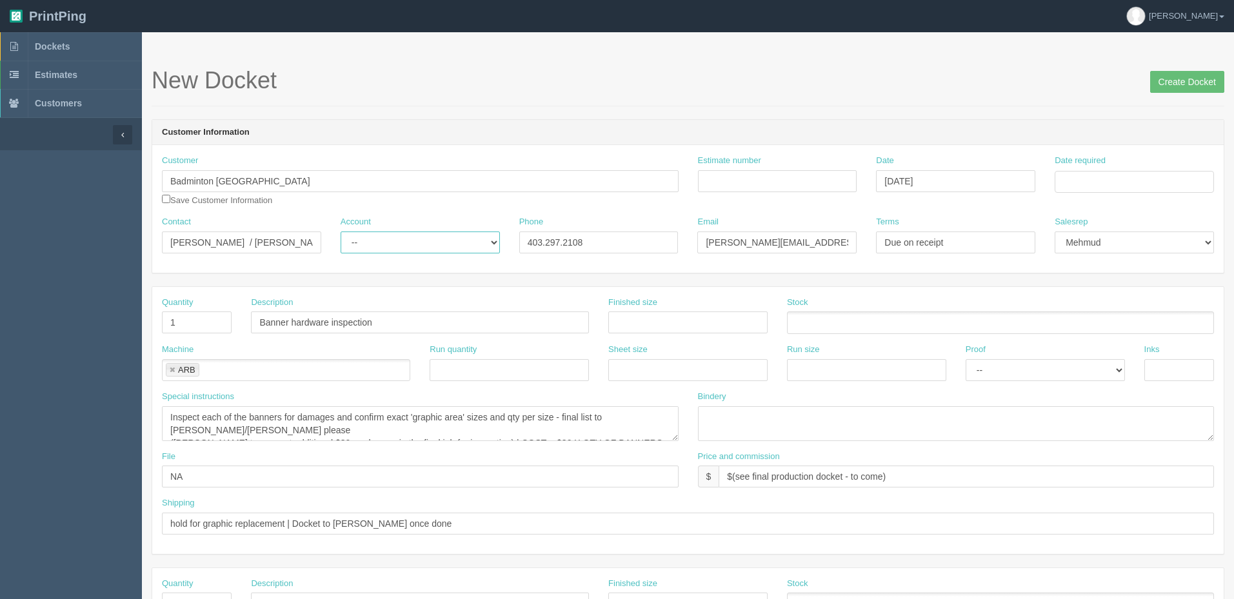
drag, startPoint x: 393, startPoint y: 241, endPoint x: 398, endPoint y: 250, distance: 10.1
click at [393, 241] on select "-- Existing Client Allrush Client Rep Client" at bounding box center [419, 243] width 159 height 22
select select "Rep Client"
click at [340, 232] on select "-- Existing Client Allrush Client Rep Client" at bounding box center [419, 243] width 159 height 22
drag, startPoint x: 197, startPoint y: 320, endPoint x: 42, endPoint y: 292, distance: 158.0
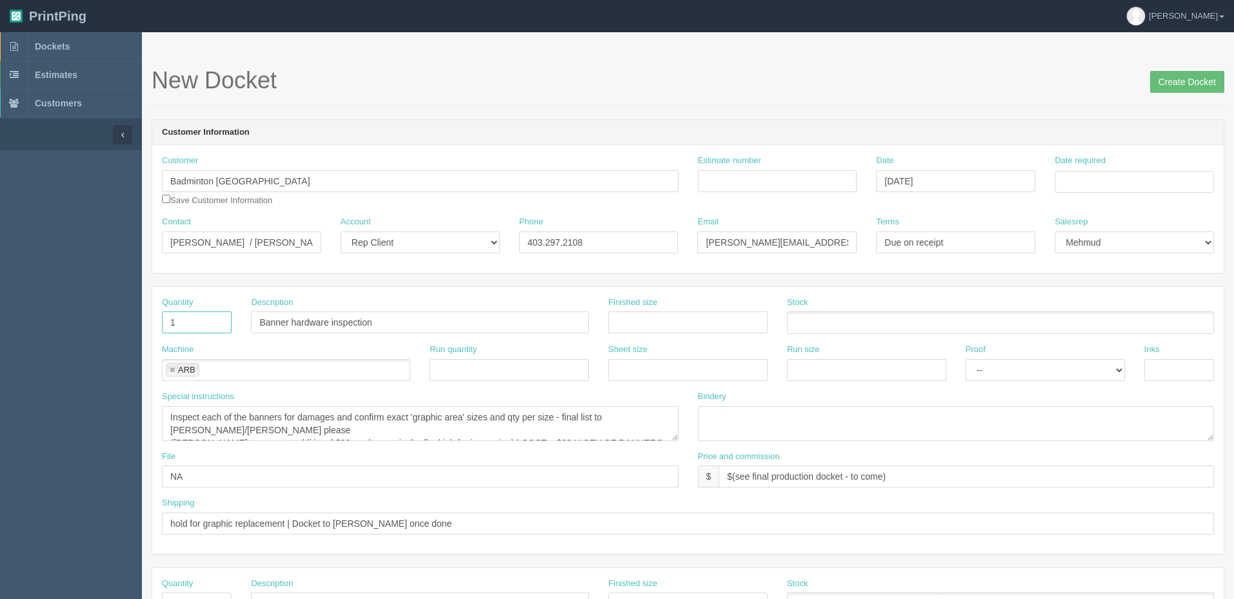
click at [86, 312] on section "Dockets Estimates Customers" at bounding box center [617, 601] width 1234 height 1139
type input "12"
type input "Banner Replacements (including template matching and installation)"
drag, startPoint x: 675, startPoint y: 439, endPoint x: 707, endPoint y: 506, distance: 74.4
click at [678, 441] on textarea "Inspect each of the banners for damages and confirm exact 'graphic area' sizes …" at bounding box center [420, 423] width 517 height 35
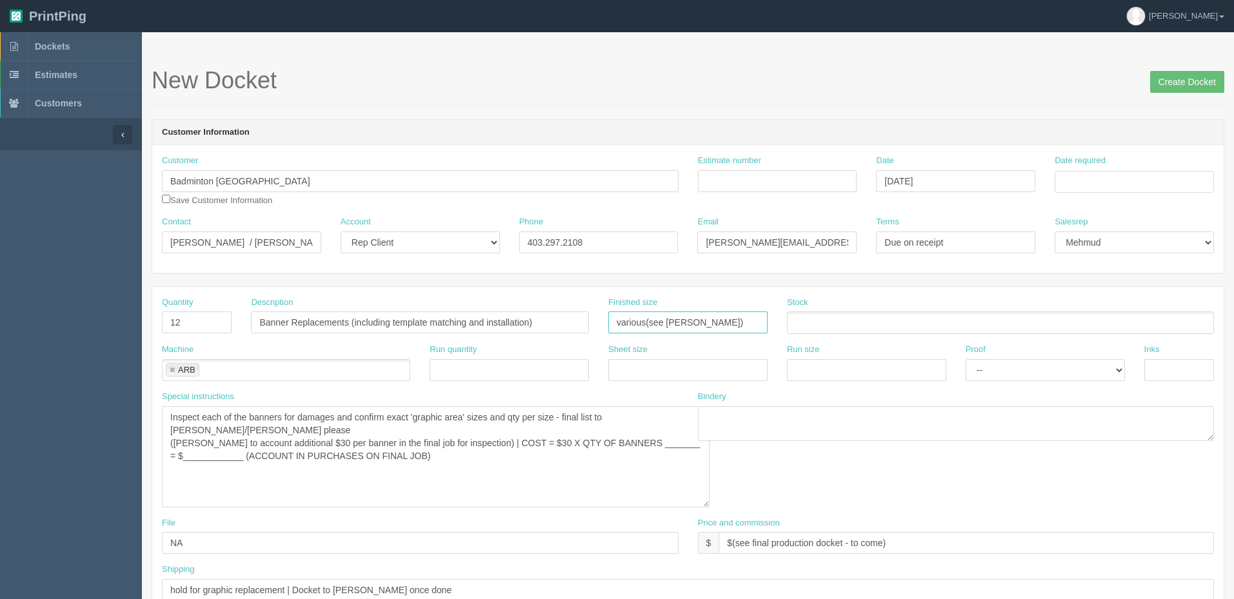
type input "various(see zack)"
click at [800, 322] on input "text" at bounding box center [793, 323] width 13 height 19
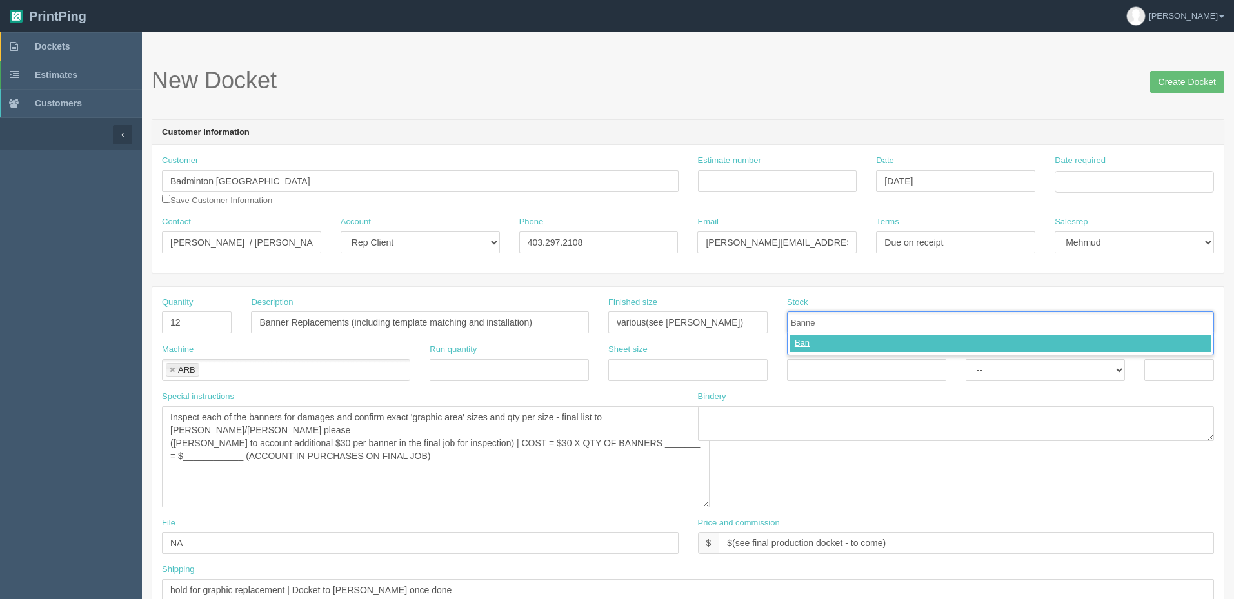
type input "Banner"
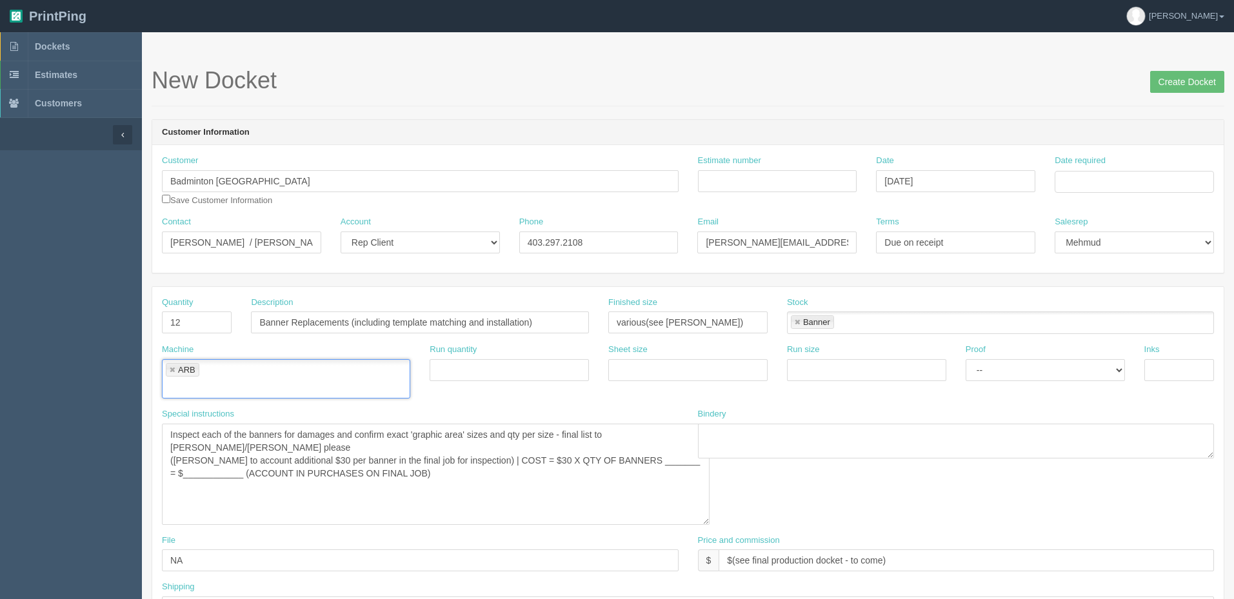
click at [170, 370] on link at bounding box center [172, 370] width 8 height 8
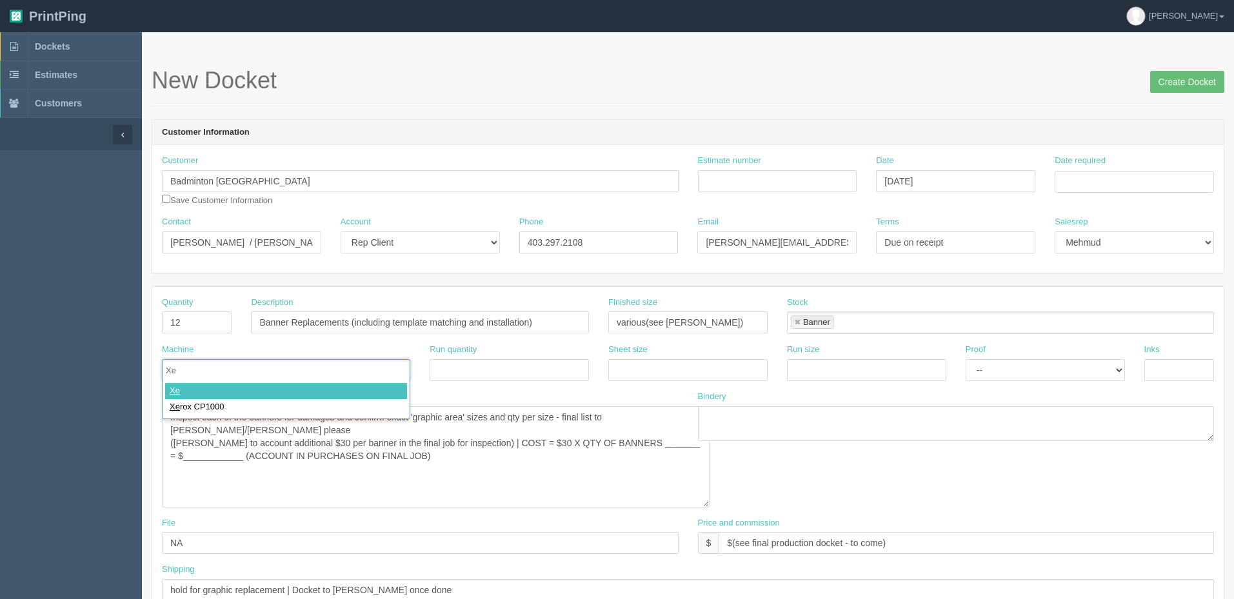
type input "Xer"
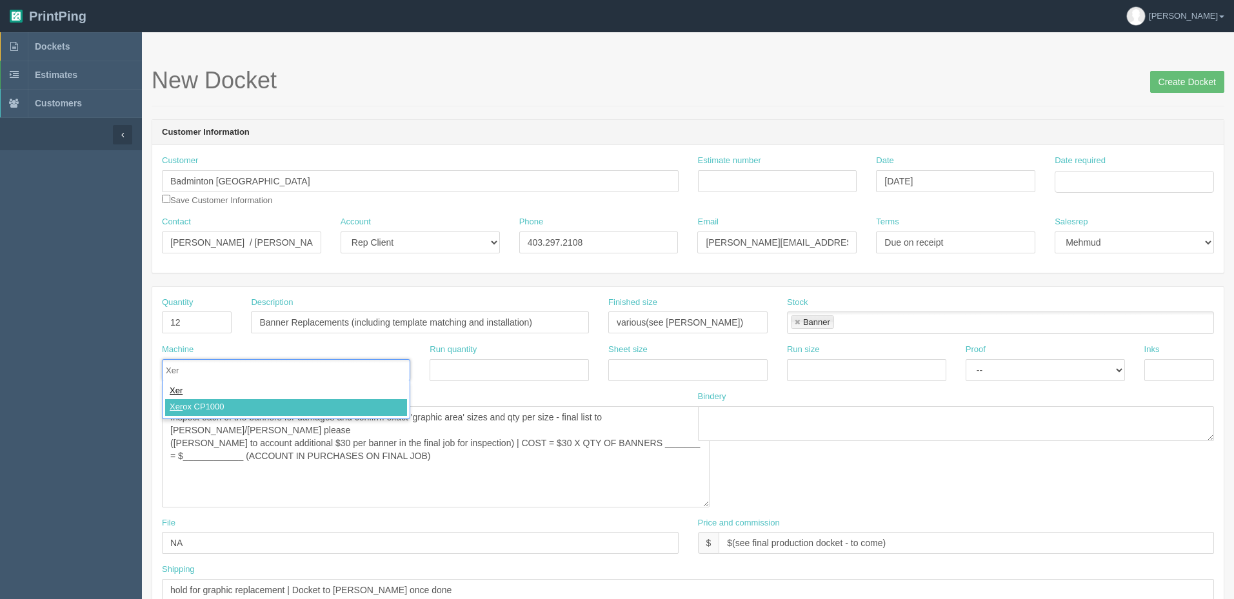
type input "Xerox CP1000"
select select "Email"
click at [965, 359] on select "-- Email Hard Copy" at bounding box center [1044, 370] width 159 height 22
type input "4/0"
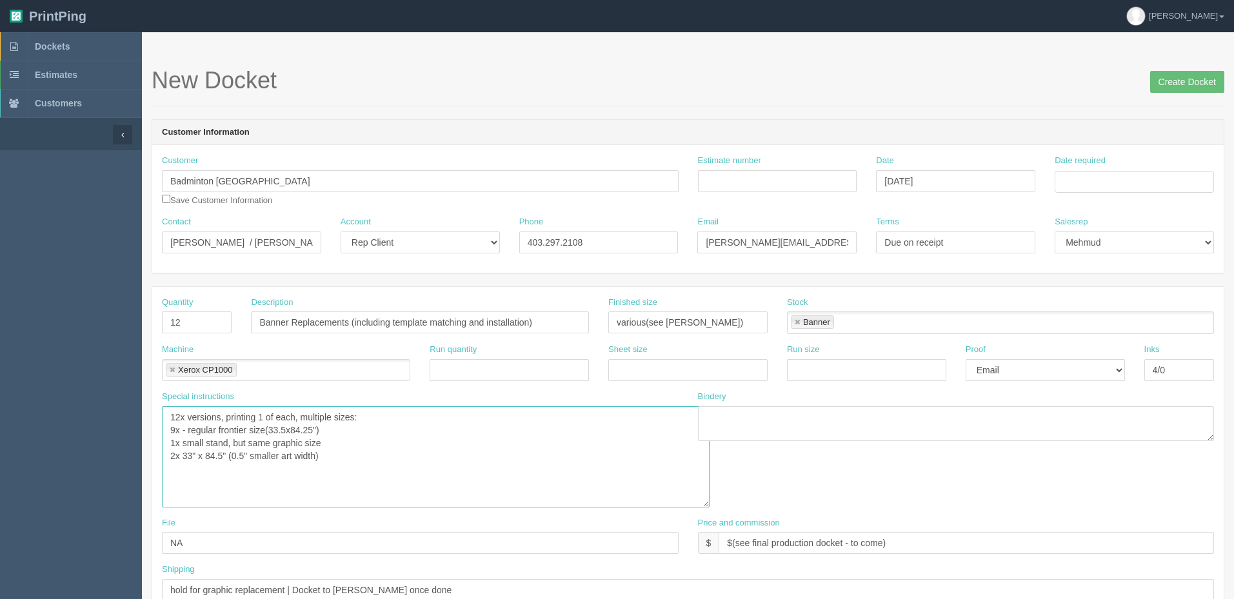
type textarea "12x versions, printing 1 of each, multiple sizes: 9x - regular frontier size(33…"
drag, startPoint x: 664, startPoint y: 323, endPoint x: 694, endPoint y: 330, distance: 30.5
click at [667, 321] on input "various(see zack)" at bounding box center [687, 322] width 159 height 22
type input "various(see inst.)"
click at [388, 417] on textarea "Inspect each of the banners for damages and confirm exact 'graphic area' sizes …" at bounding box center [435, 456] width 547 height 101
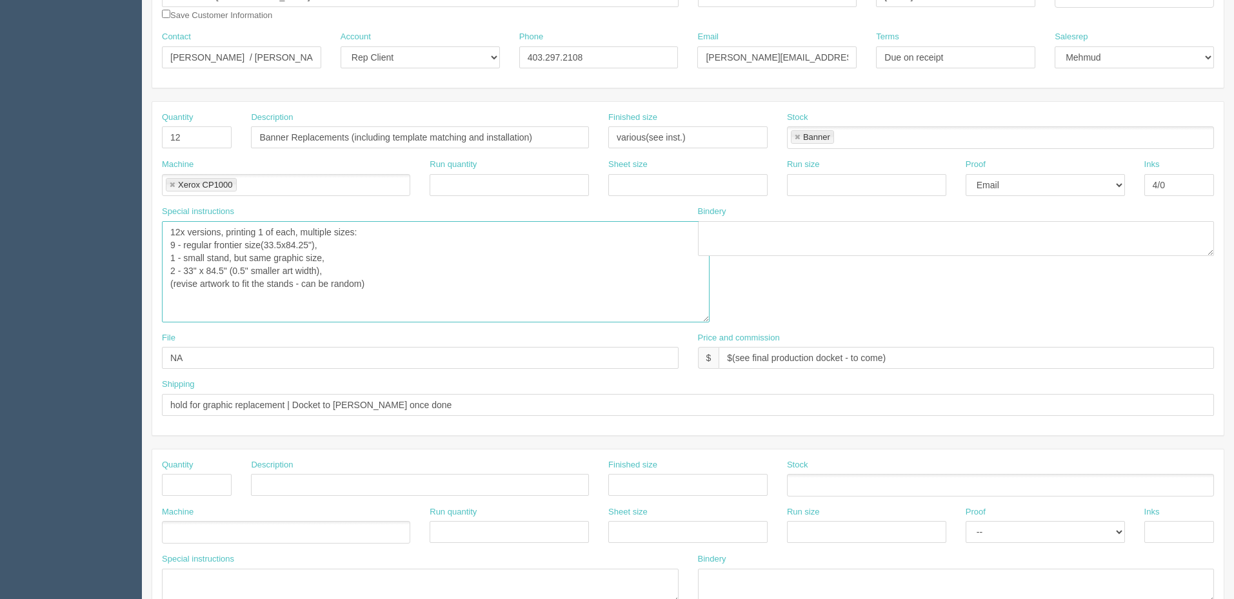
scroll to position [193, 0]
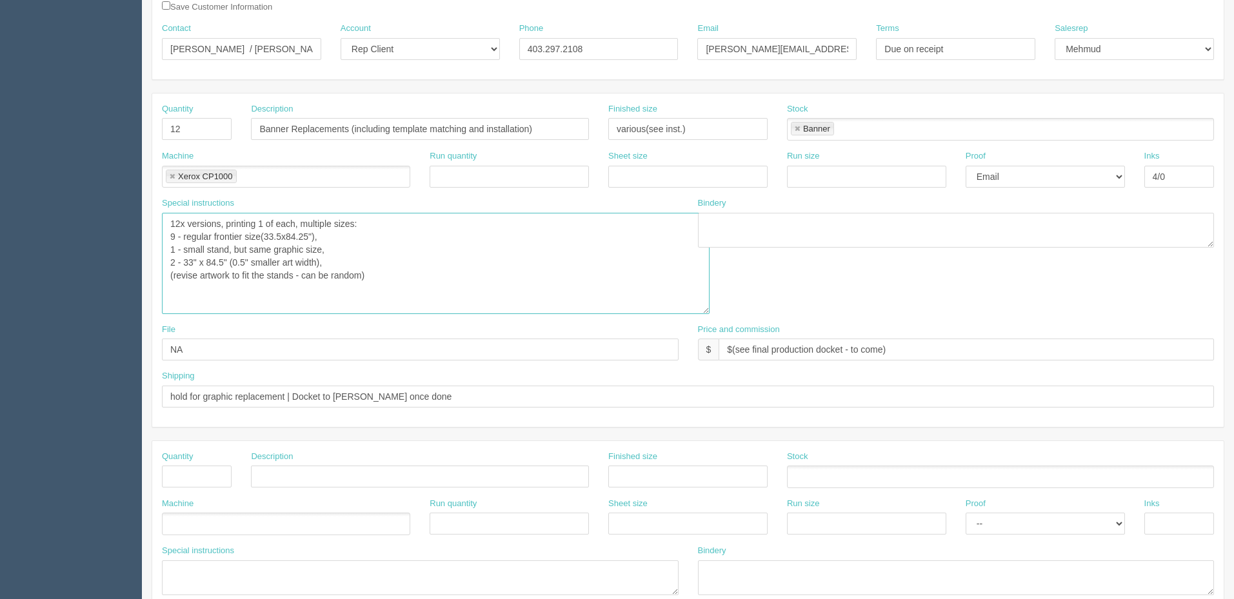
click at [373, 275] on textarea "Inspect each of the banners for damages and confirm exact 'graphic area' sizes …" at bounding box center [435, 263] width 547 height 101
click at [391, 277] on textarea "Inspect each of the banners for damages and confirm exact 'graphic area' sizes …" at bounding box center [435, 263] width 547 height 101
click at [170, 220] on textarea "Inspect each of the banners for damages and confirm exact 'graphic area' sizes …" at bounding box center [435, 263] width 547 height 101
drag, startPoint x: 392, startPoint y: 236, endPoint x: 399, endPoint y: 242, distance: 9.2
click at [393, 236] on textarea "Inspect each of the banners for damages and confirm exact 'graphic area' sizes …" at bounding box center [435, 263] width 547 height 101
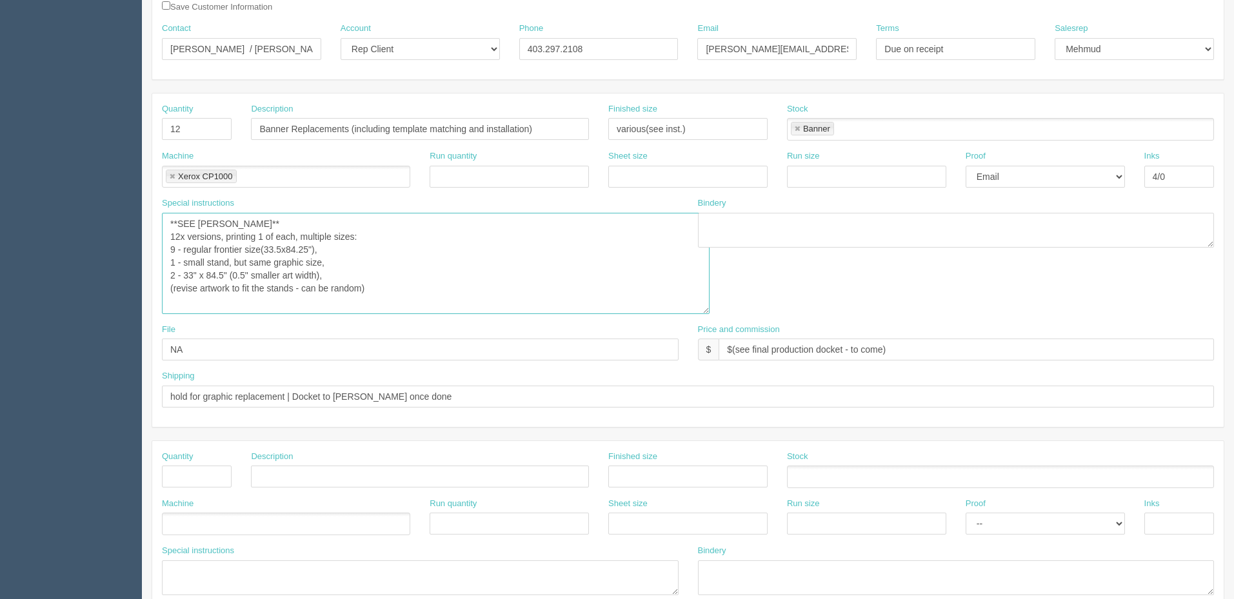
click at [400, 242] on textarea "Inspect each of the banners for damages and confirm exact 'graphic area' sizes …" at bounding box center [435, 263] width 547 height 101
drag, startPoint x: 514, startPoint y: 253, endPoint x: 508, endPoint y: 246, distance: 9.2
click at [513, 251] on textarea "Inspect each of the banners for damages and confirm exact 'graphic area' sizes …" at bounding box center [435, 263] width 547 height 101
drag, startPoint x: 201, startPoint y: 260, endPoint x: 233, endPoint y: 271, distance: 33.4
click at [204, 259] on textarea "Inspect each of the banners for damages and confirm exact 'graphic area' sizes …" at bounding box center [435, 263] width 547 height 101
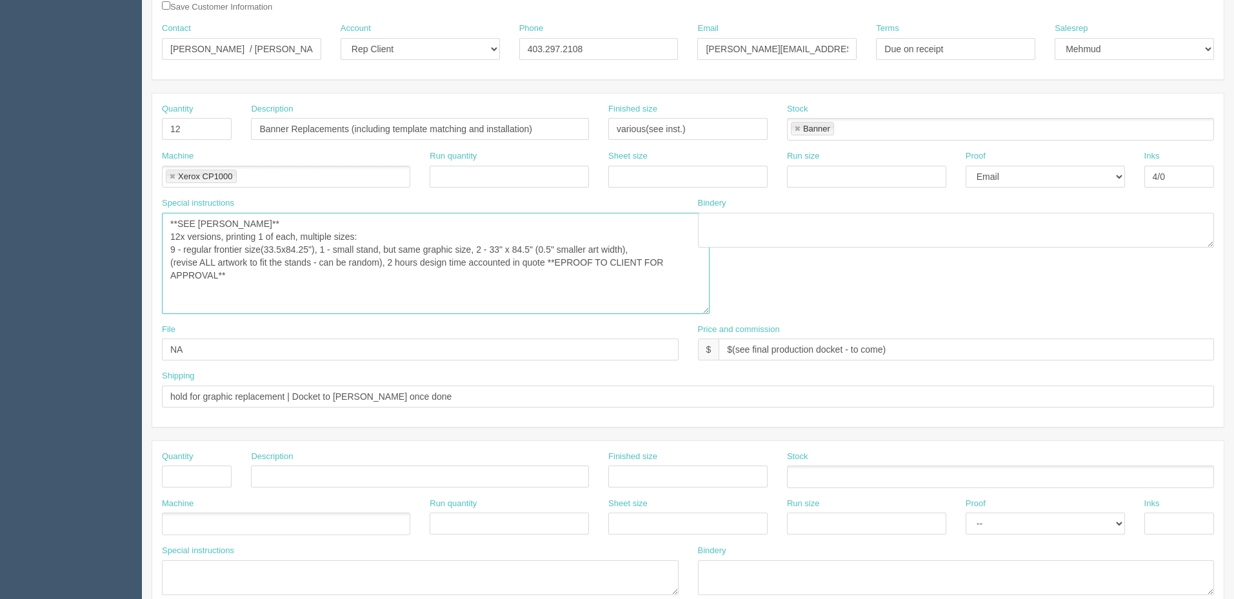
type textarea "**SEE ZACK** 12x versions, printing 1 of each, multiple sizes: 9 - regular fron…"
click at [894, 228] on textarea at bounding box center [956, 230] width 517 height 35
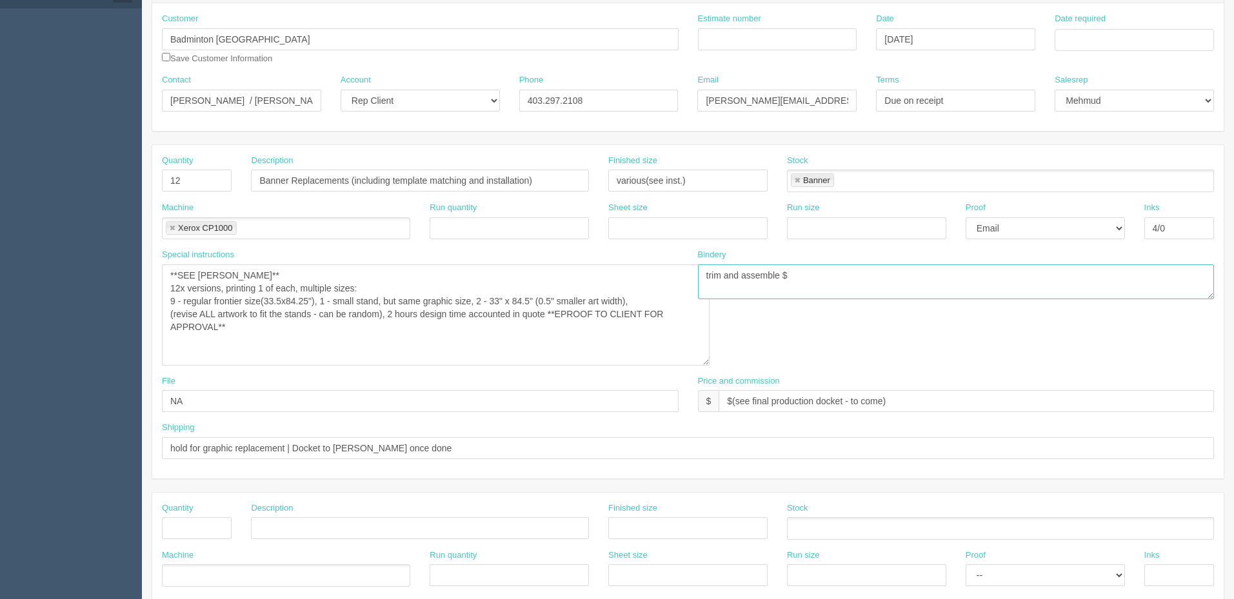
scroll to position [0, 0]
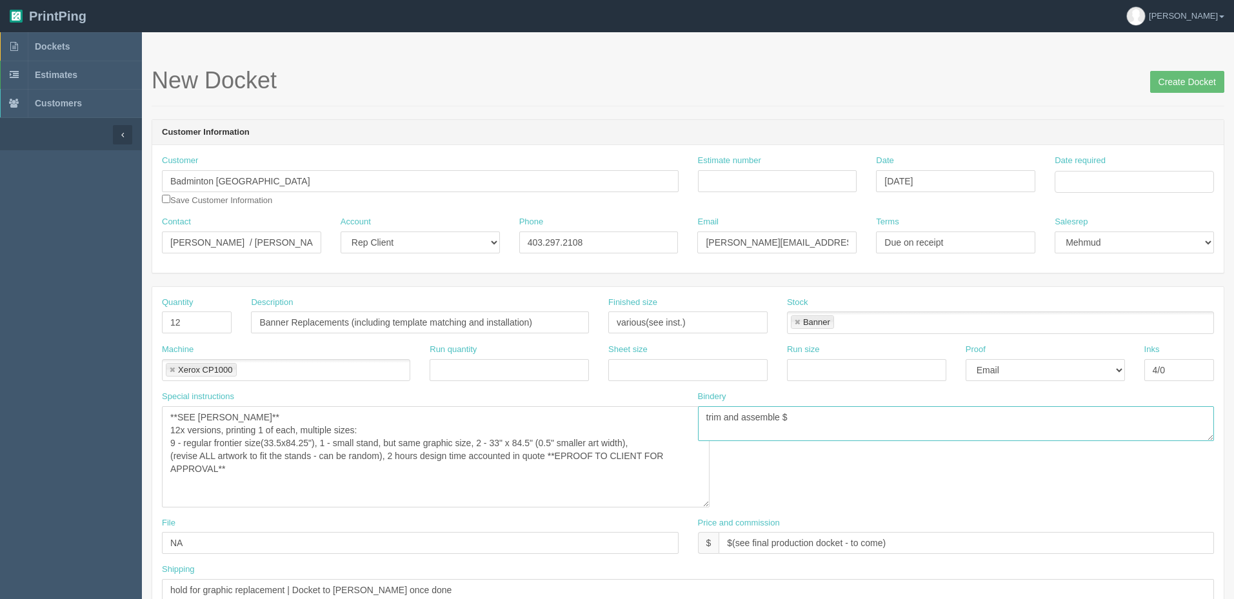
type textarea "trim and assemble $"
click at [765, 179] on input "Estimate number" at bounding box center [777, 181] width 159 height 22
type input "092246"
click at [1118, 339] on td "3" at bounding box center [1118, 342] width 19 height 19
click at [1145, 250] on td "4" at bounding box center [1136, 250] width 17 height 19
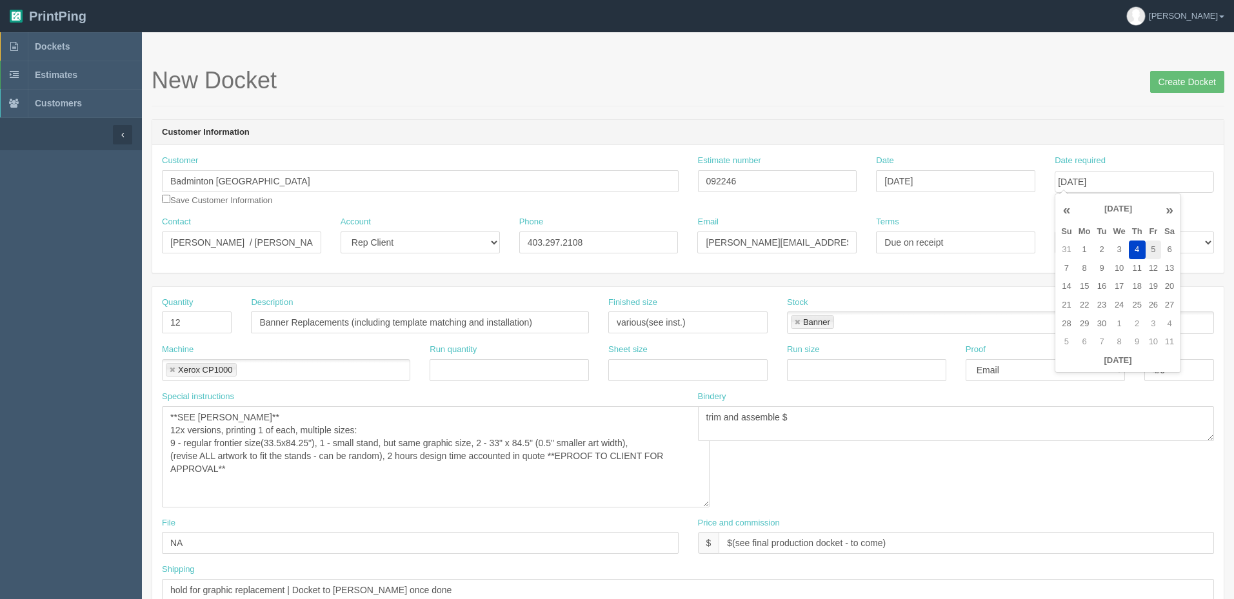
click at [1151, 250] on td "5" at bounding box center [1152, 250] width 15 height 19
type input "September 5, 2025"
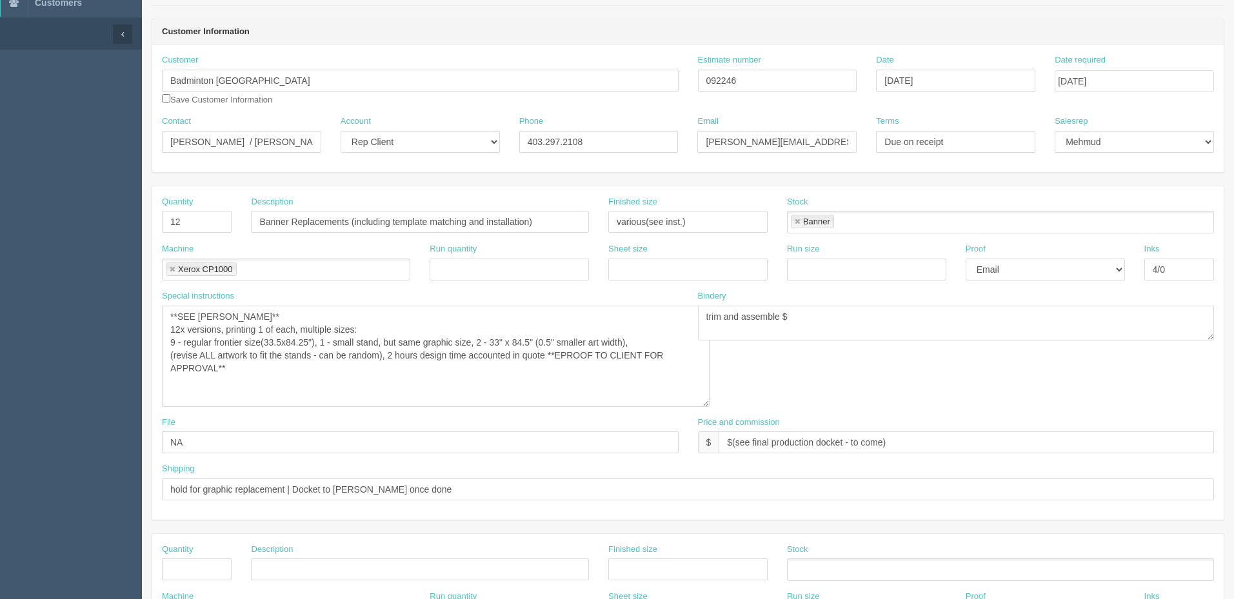
scroll to position [129, 0]
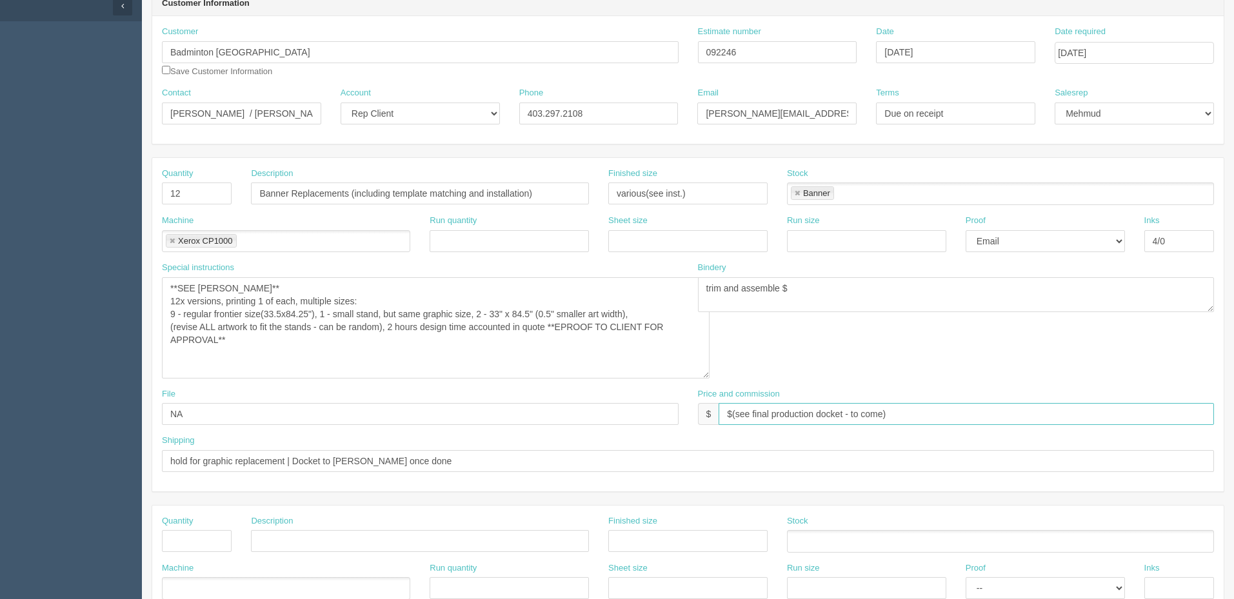
drag, startPoint x: 734, startPoint y: 415, endPoint x: 1538, endPoint y: 412, distance: 804.1
click at [1233, 412] on html "PrintPing Zack Edit account ( zack@allrush.ca ) Logout Dockets Estimates" at bounding box center [617, 489] width 1234 height 1237
type input "$2,062.11 mj$475.87 AR$562.91"
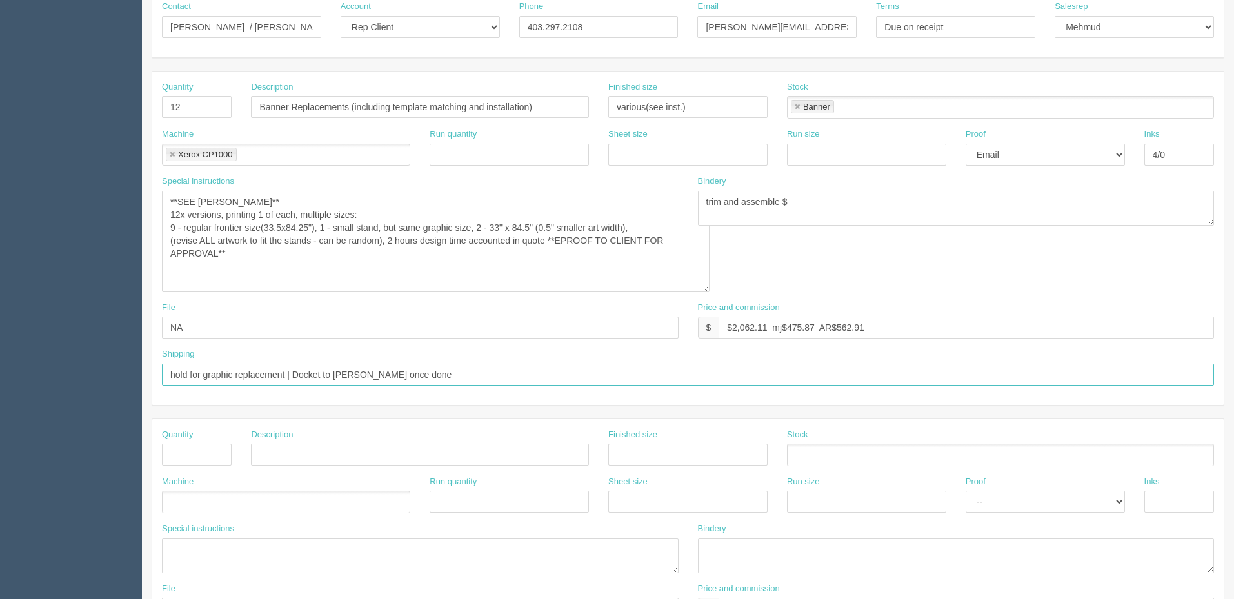
scroll to position [322, 0]
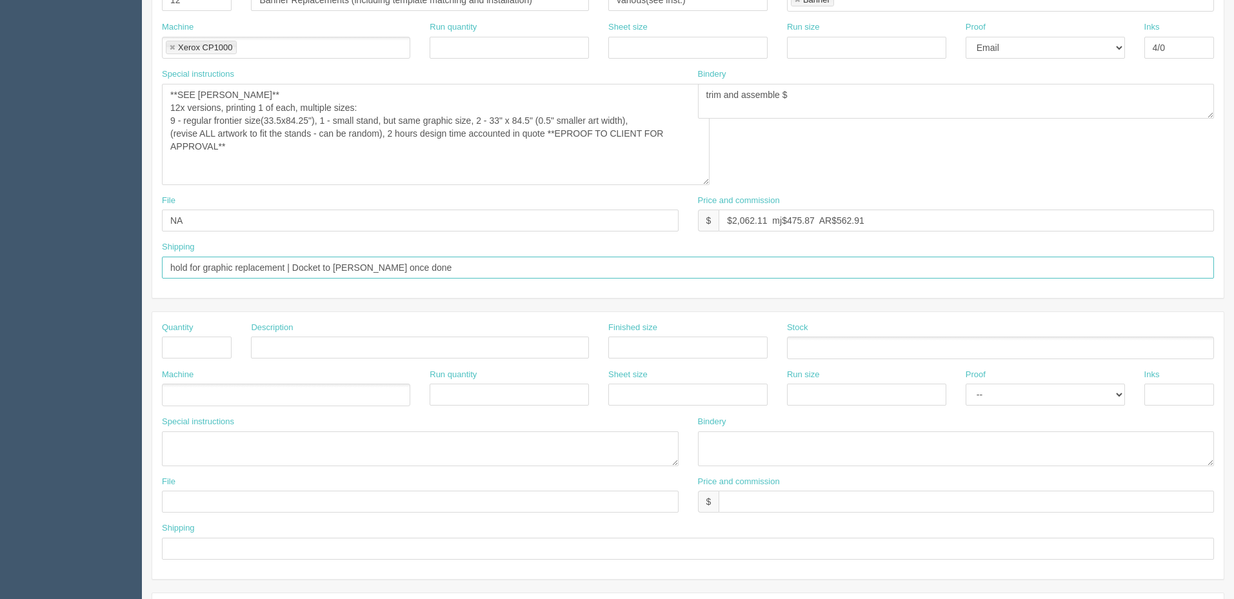
click at [302, 266] on input "hold for graphic replacement | Docket to Zack once done" at bounding box center [688, 268] width 1052 height 22
drag, startPoint x: 444, startPoint y: 267, endPoint x: 0, endPoint y: 256, distance: 444.4
click at [0, 256] on section "Dockets Estimates Customers" at bounding box center [617, 312] width 1234 height 1205
type input "Call for pickup when ready"
drag, startPoint x: 205, startPoint y: 217, endPoint x: 81, endPoint y: 218, distance: 124.5
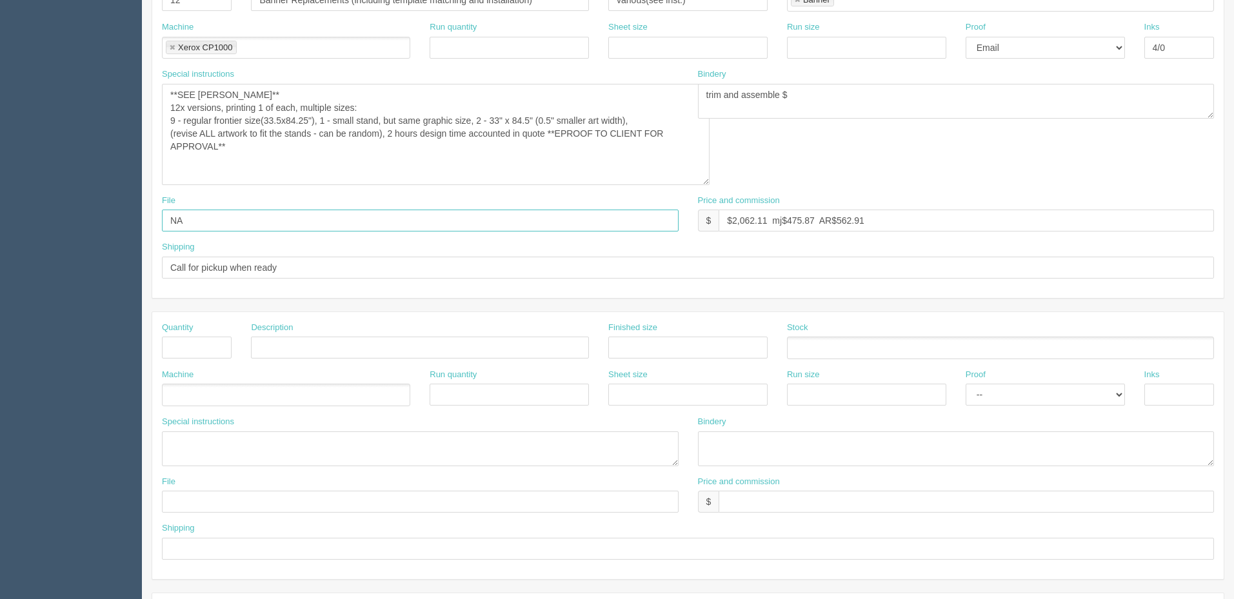
click at [81, 218] on section "Dockets Estimates Customers" at bounding box center [617, 312] width 1234 height 1205
click at [295, 224] on input "NA" at bounding box center [420, 221] width 517 height 22
drag, startPoint x: 312, startPoint y: 221, endPoint x: 113, endPoint y: 228, distance: 199.4
click at [113, 225] on section "Dockets Estimates Customers" at bounding box center [617, 312] width 1234 height 1205
paste input "Z:\B\Badminton Alberta\2025\Banners\drive-download-20250828T151320Z-1-001"
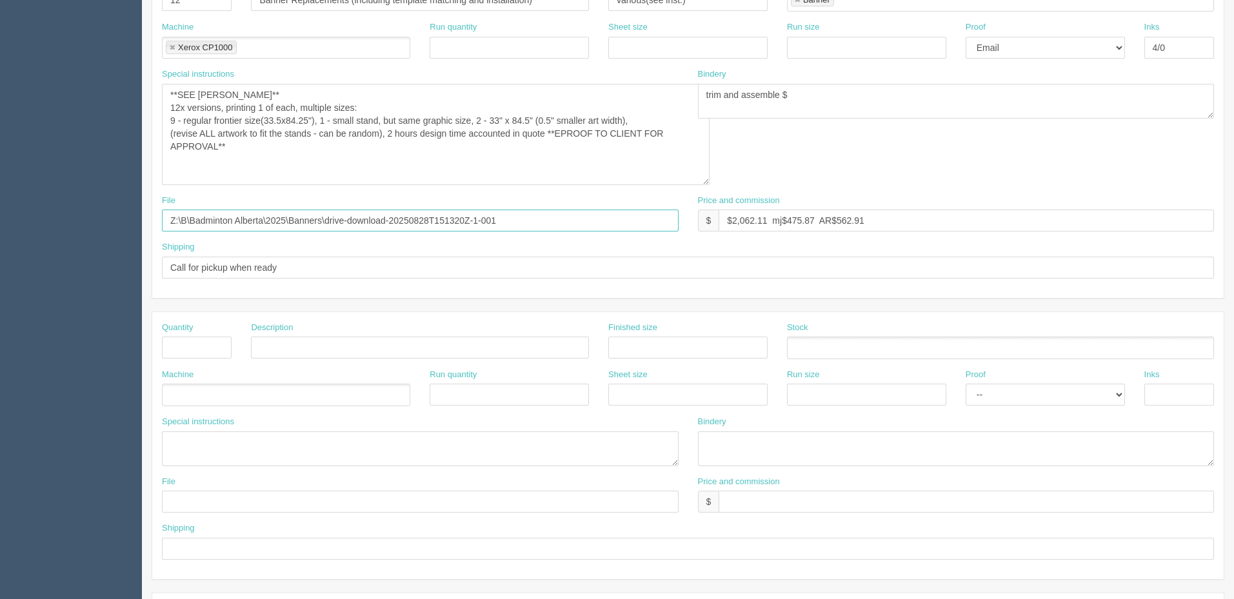
drag, startPoint x: 291, startPoint y: 219, endPoint x: 0, endPoint y: 219, distance: 290.8
click at [0, 219] on section "Dockets Estimates Customers" at bounding box center [617, 312] width 1234 height 1205
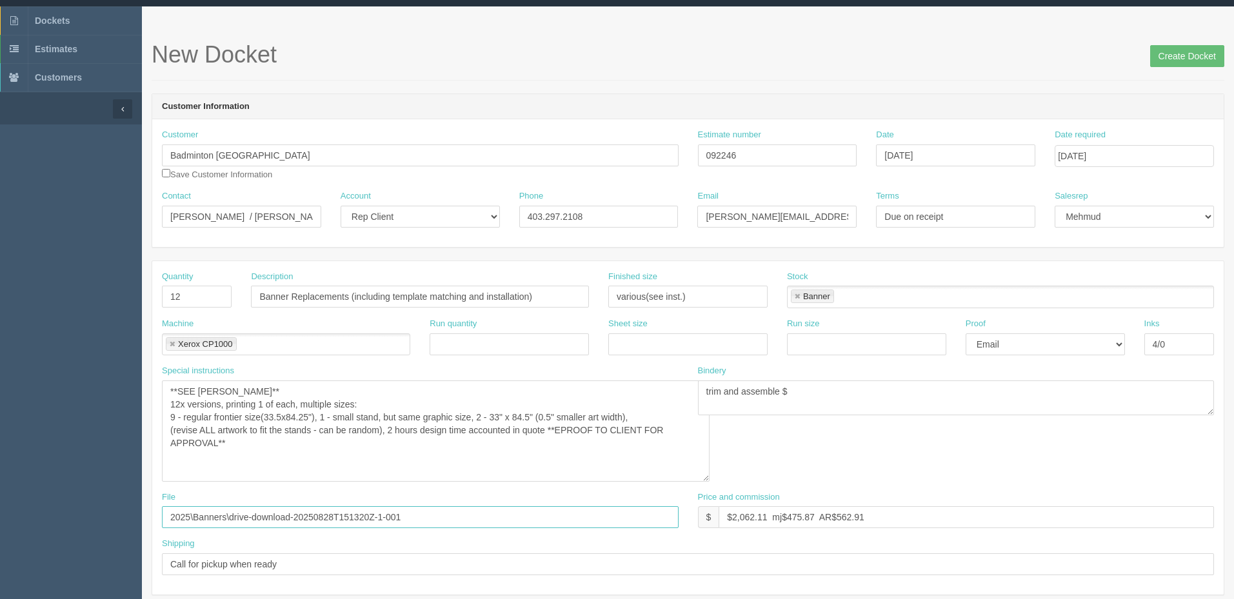
scroll to position [0, 0]
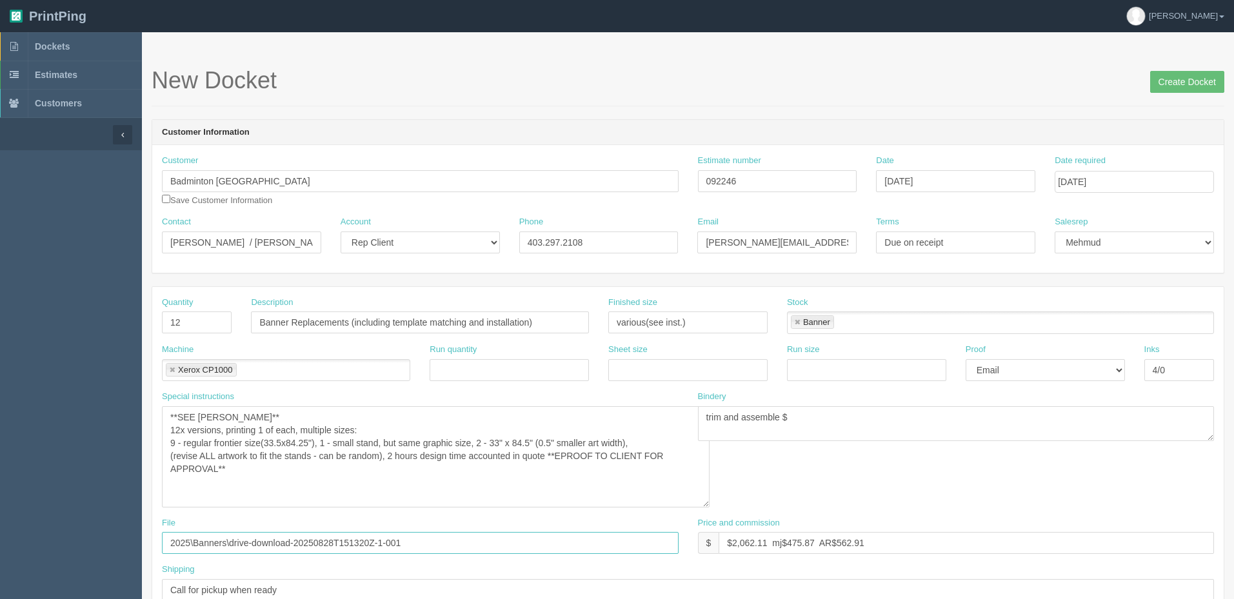
type input "2025\Banners\drive-download-20250828T151320Z-1-001"
click at [255, 470] on textarea "Inspect each of the banners for damages and confirm exact 'graphic area' sizes …" at bounding box center [435, 456] width 547 height 101
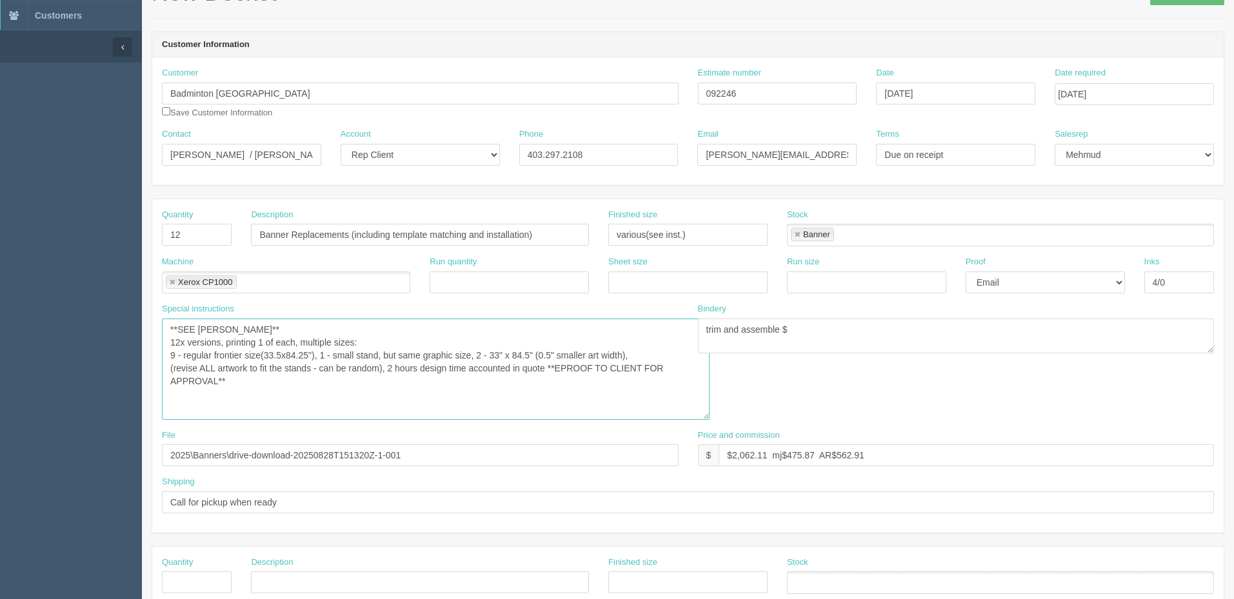
scroll to position [64, 0]
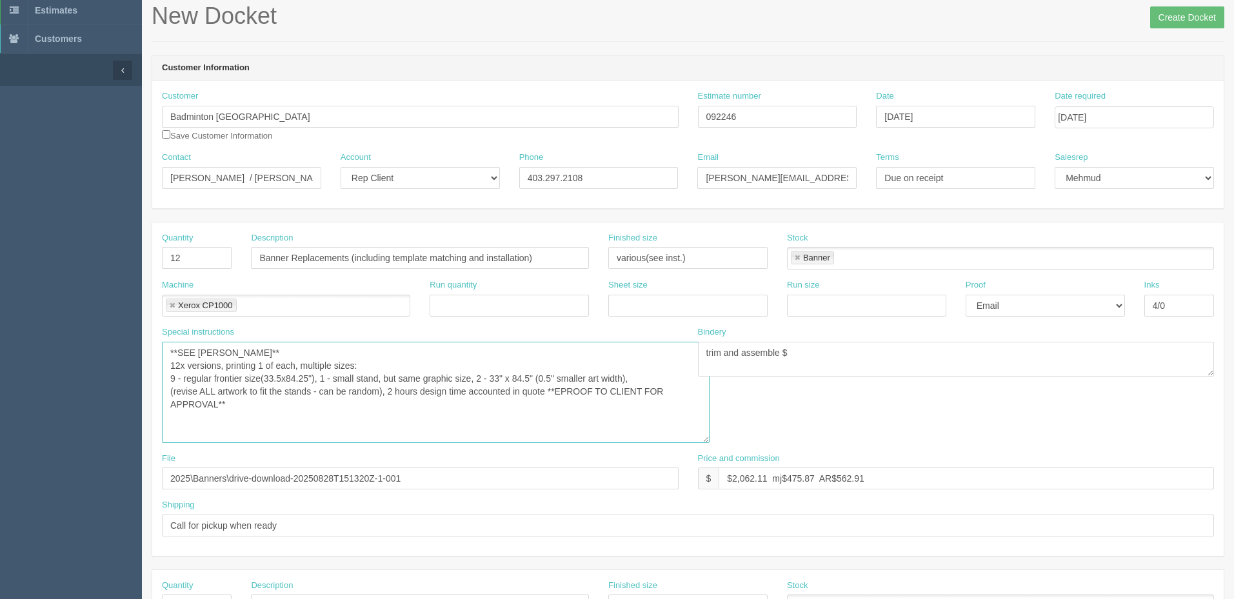
click at [264, 406] on textarea "Inspect each of the banners for damages and confirm exact 'graphic area' sizes …" at bounding box center [435, 392] width 547 height 101
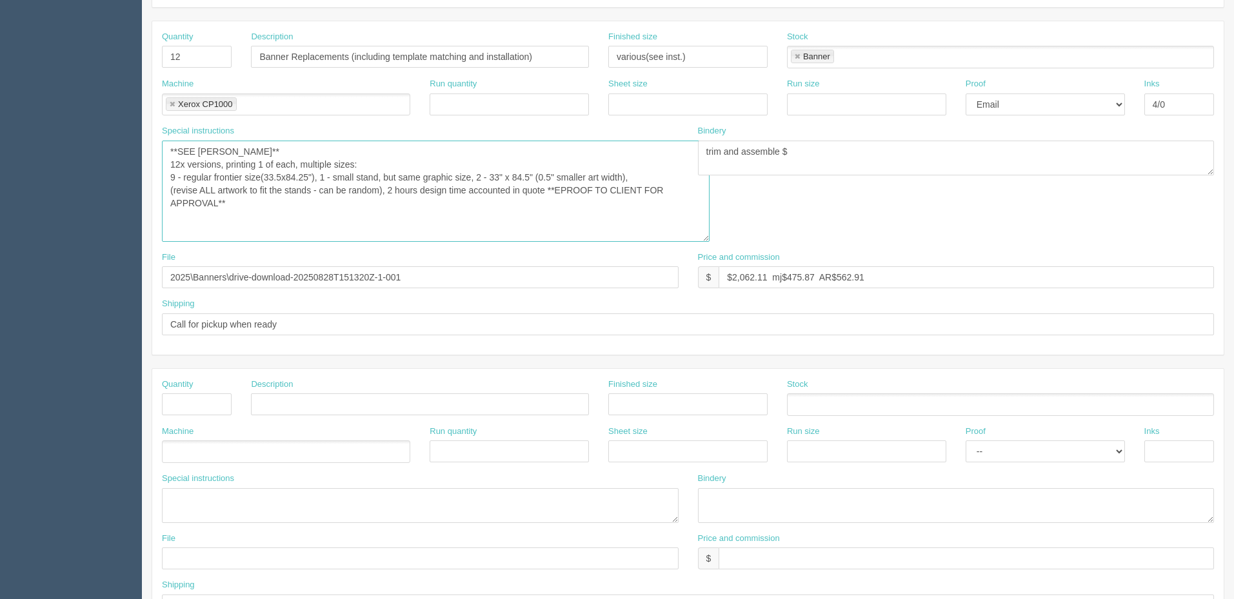
scroll to position [322, 0]
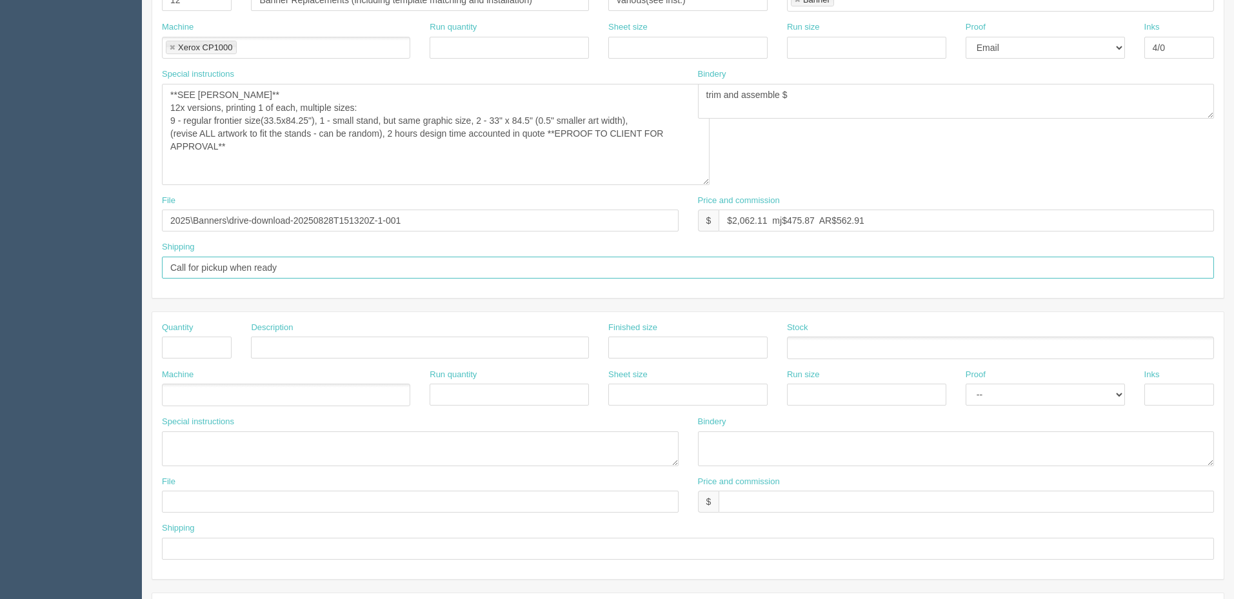
click at [302, 266] on input "Call for pickup when ready" at bounding box center [688, 268] width 1052 height 22
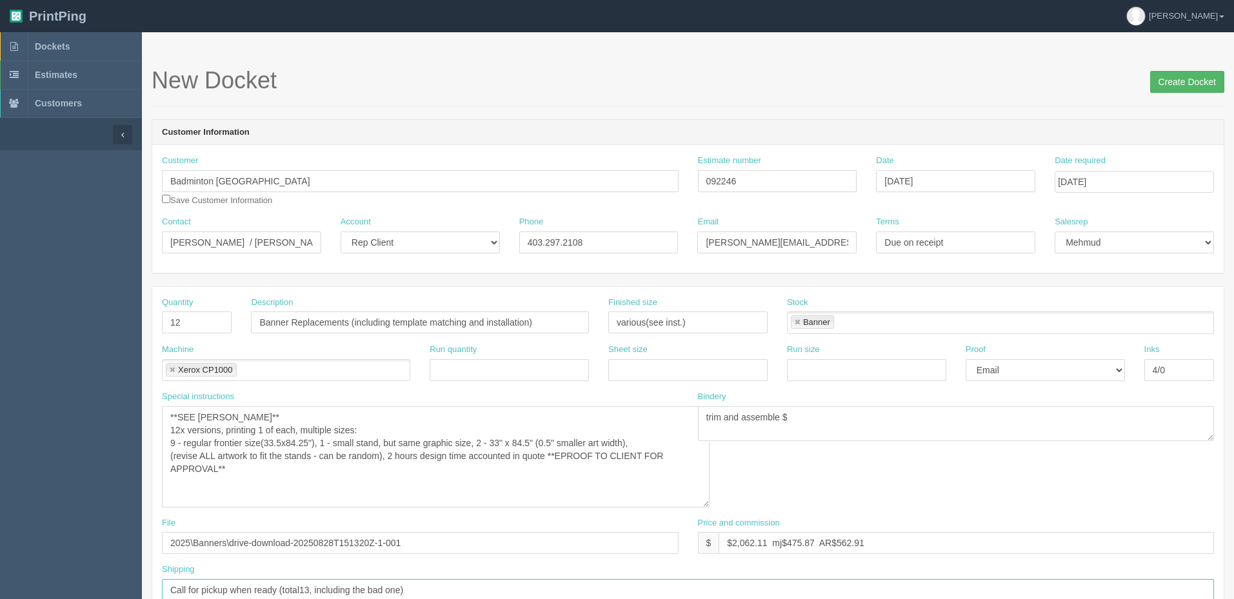
type input "Call for pickup when ready (total13, including the bad one)"
click at [1181, 77] on input "Create Docket" at bounding box center [1187, 82] width 74 height 22
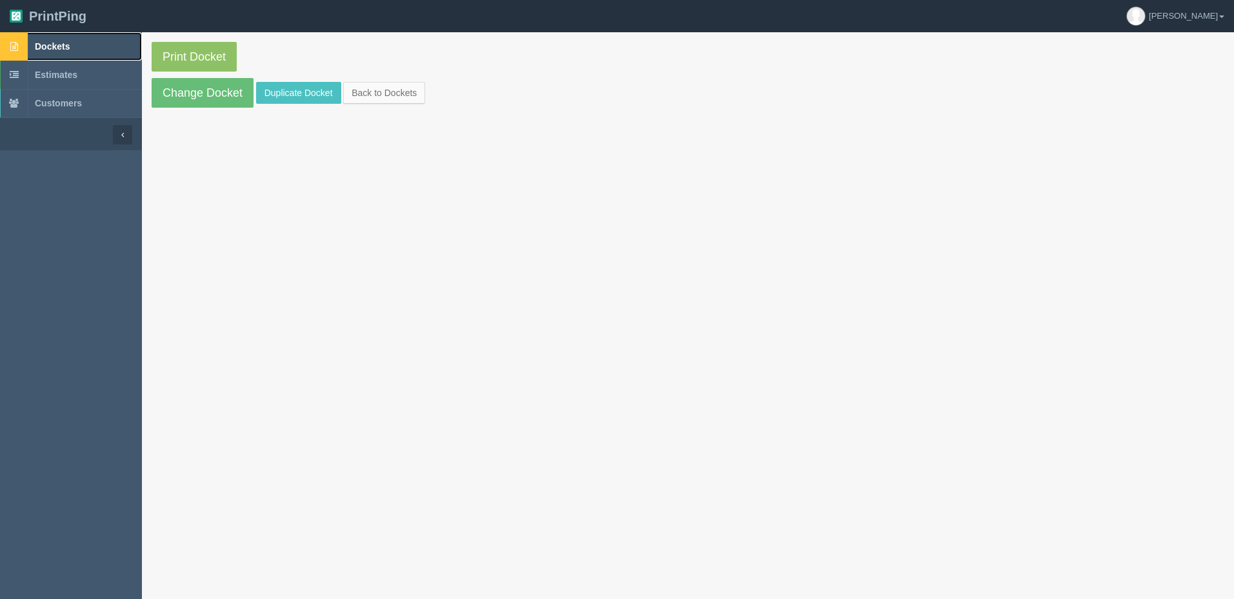
click at [88, 43] on link "Dockets" at bounding box center [71, 46] width 142 height 28
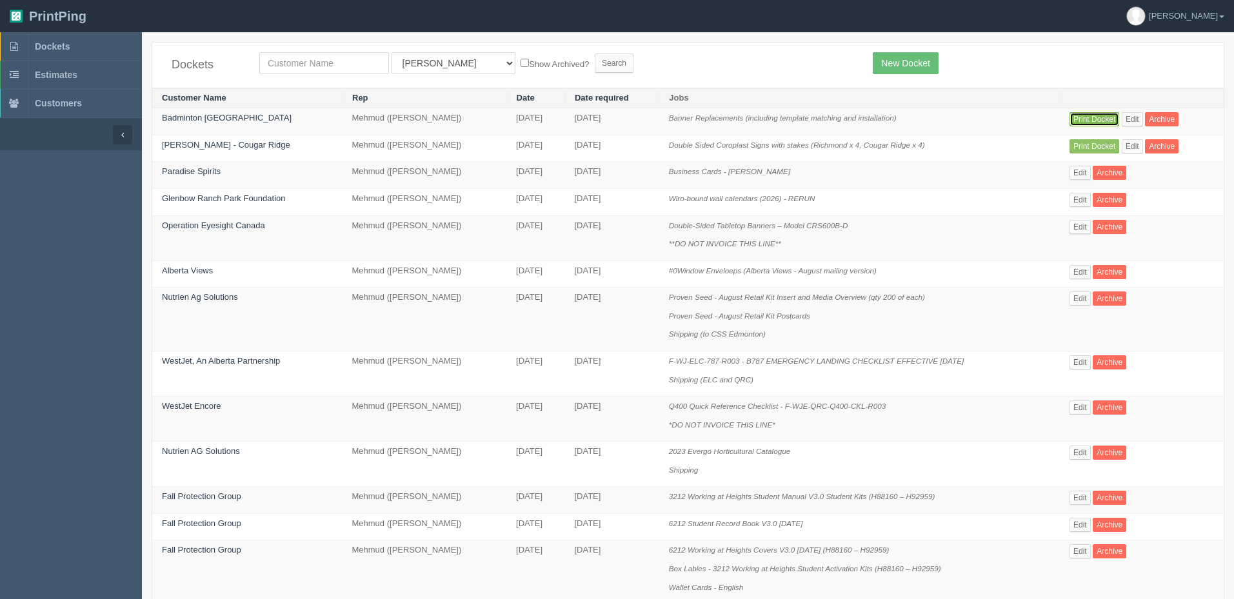
click at [1091, 115] on link "Print Docket" at bounding box center [1094, 119] width 50 height 14
click at [87, 50] on link "Dockets" at bounding box center [71, 46] width 142 height 28
click at [78, 39] on link "Dockets" at bounding box center [71, 46] width 142 height 28
